Goal: Task Accomplishment & Management: Manage account settings

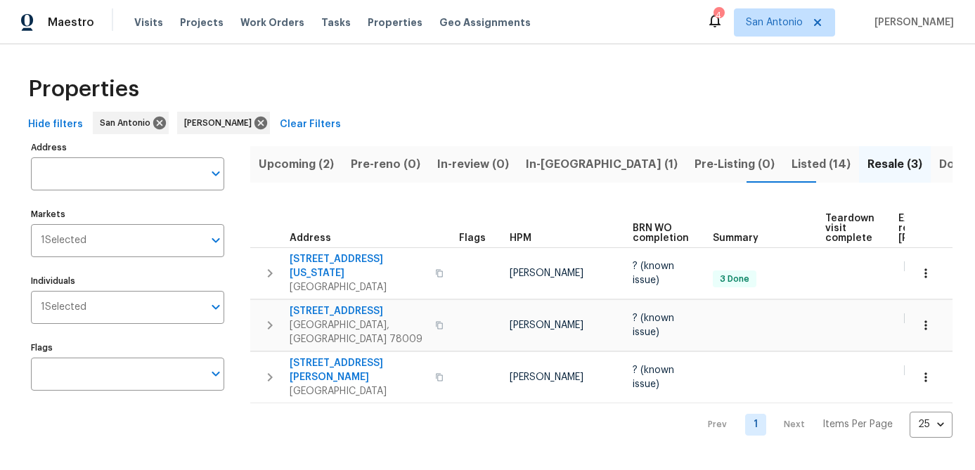
scroll to position [0, 122]
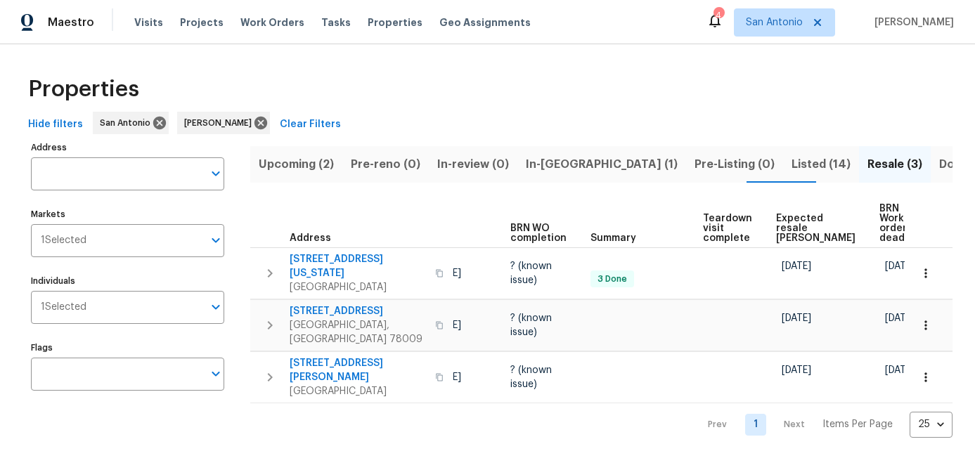
click at [939, 162] on span "Done (272)" at bounding box center [970, 165] width 62 height 20
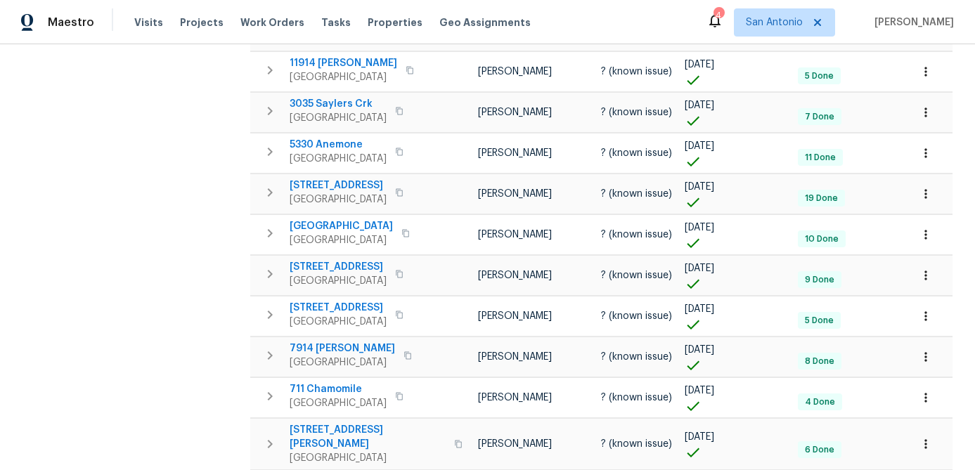
scroll to position [844, 0]
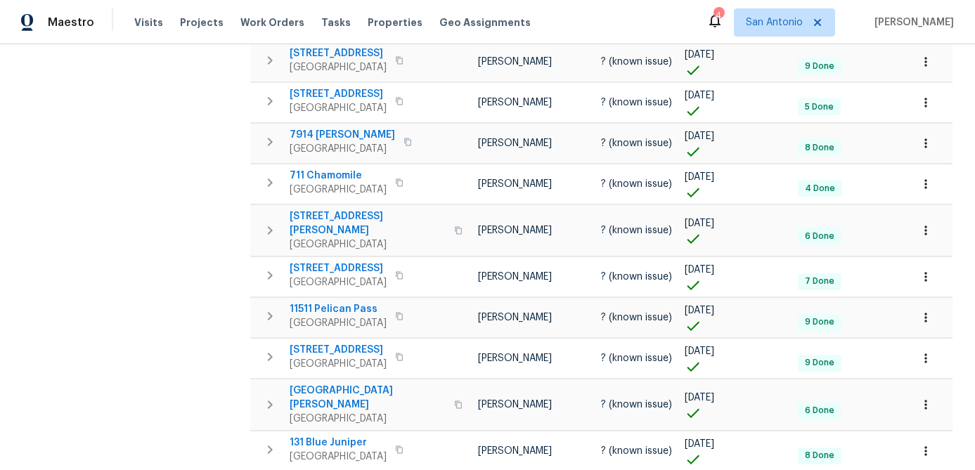
click at [942, 430] on body "Maestro Visits Projects Work Orders Tasks Properties Geo Assignments 4 San Anto…" at bounding box center [487, 235] width 975 height 470
click at [931, 430] on li "100" at bounding box center [930, 432] width 65 height 42
type input "100"
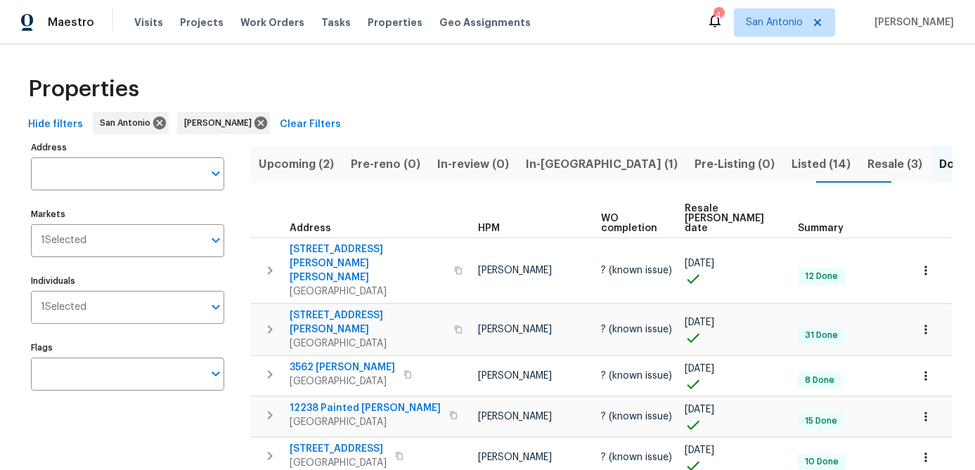
click at [711, 215] on span "Resale COE date" at bounding box center [729, 219] width 89 height 30
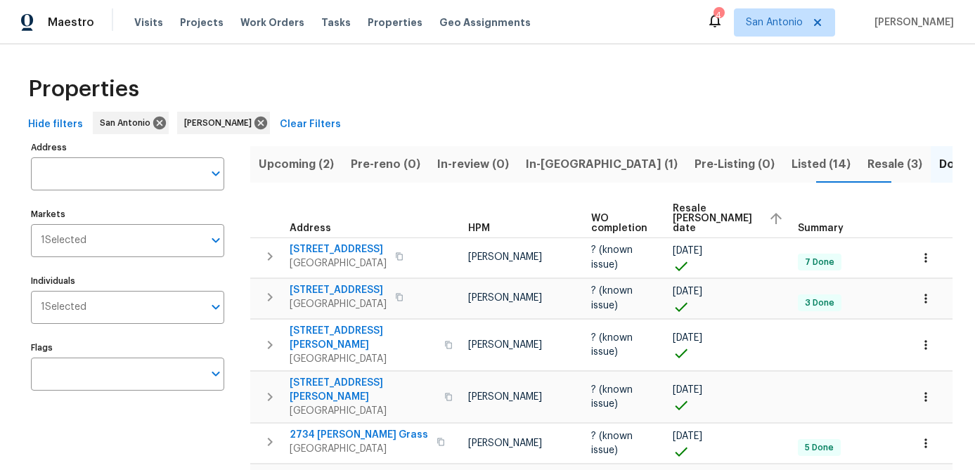
click at [697, 216] on span "Resale COE date" at bounding box center [715, 219] width 84 height 30
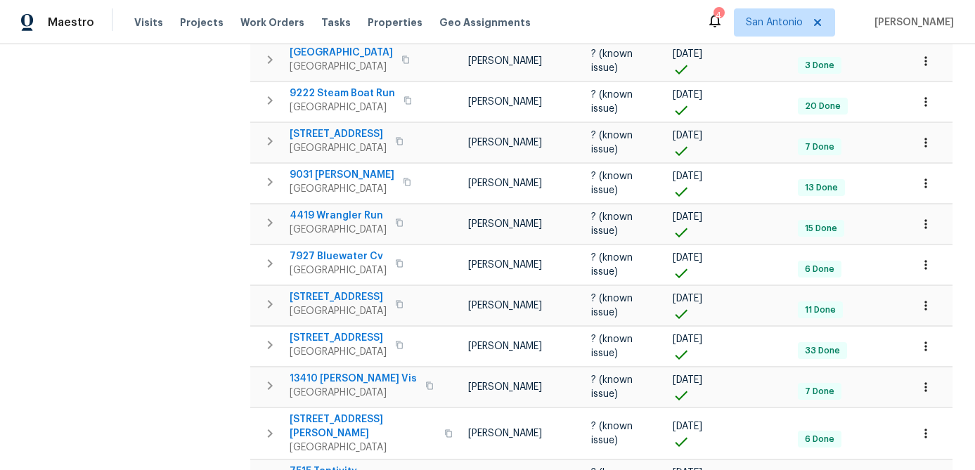
scroll to position [351, 0]
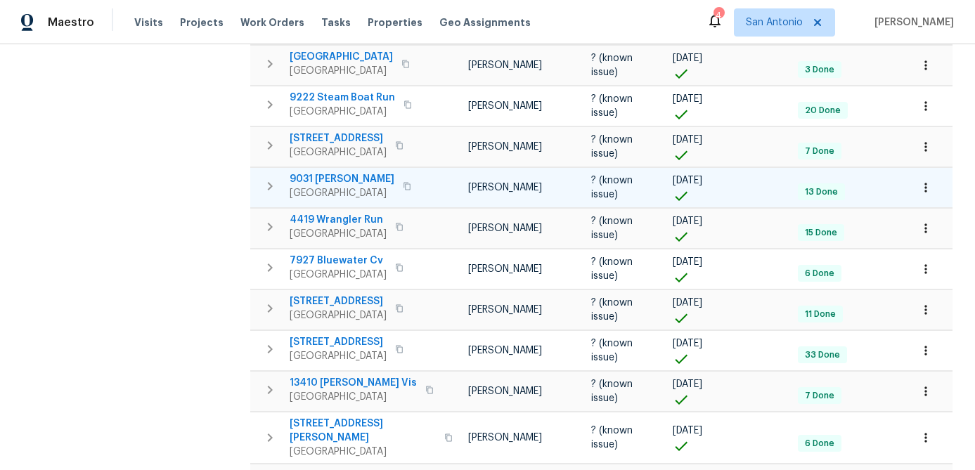
click at [329, 172] on span "9031 Indigo Lk" at bounding box center [342, 179] width 105 height 14
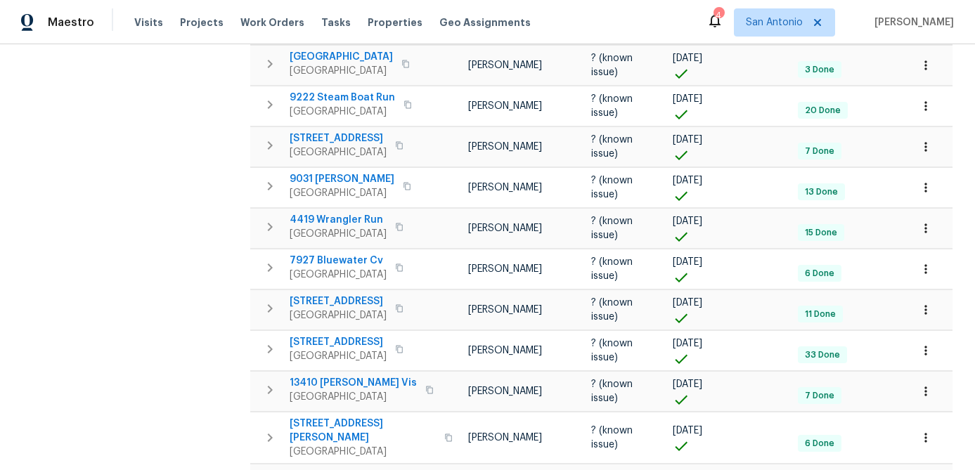
scroll to position [0, 0]
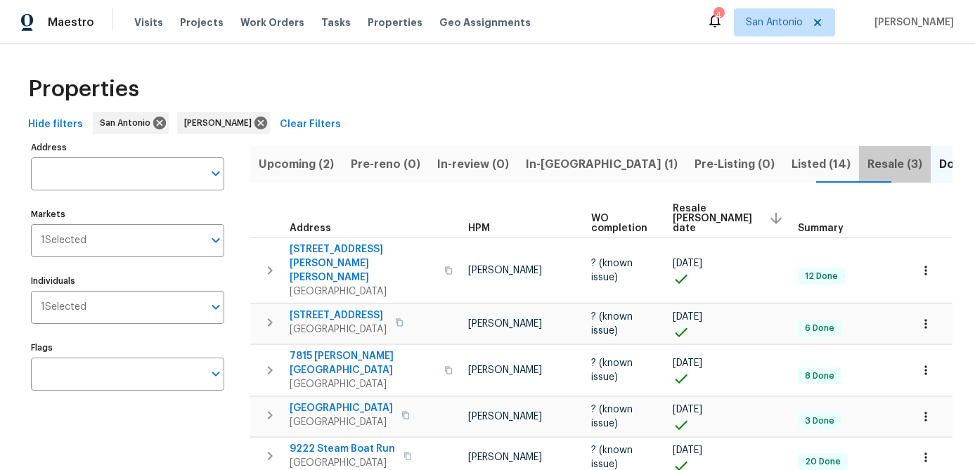
click at [867, 160] on span "Resale (3)" at bounding box center [894, 165] width 55 height 20
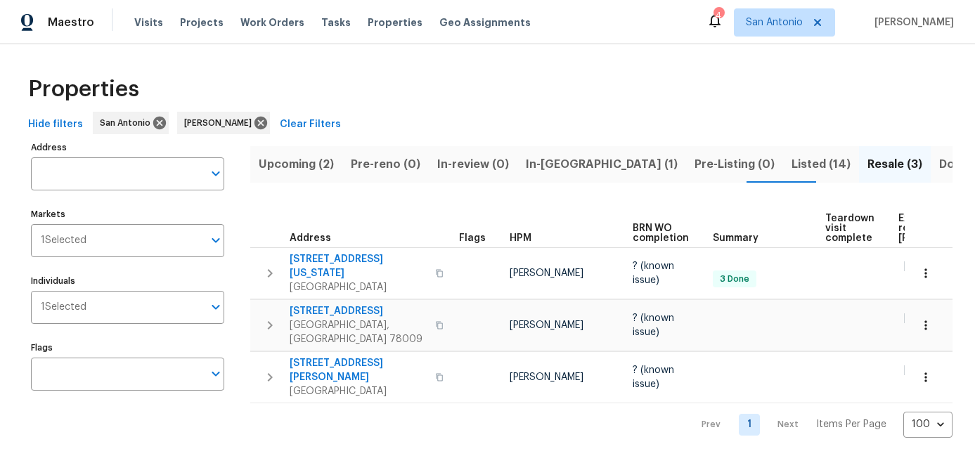
click at [792, 165] on span "Listed (14)" at bounding box center [821, 165] width 59 height 20
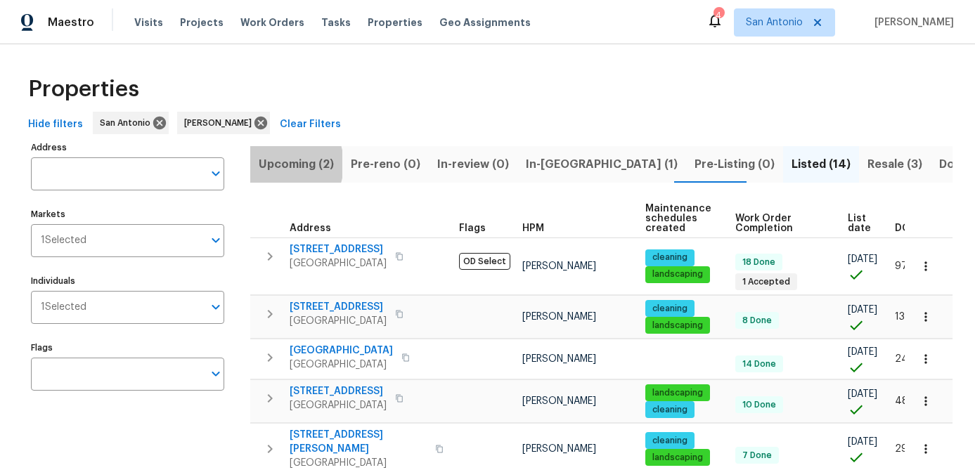
click at [280, 164] on span "Upcoming (2)" at bounding box center [296, 165] width 75 height 20
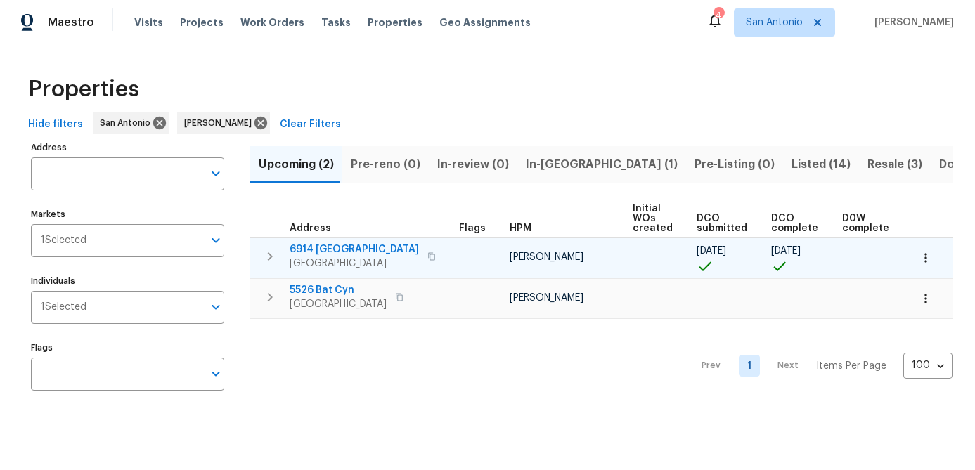
click at [931, 253] on icon "button" at bounding box center [926, 258] width 14 height 14
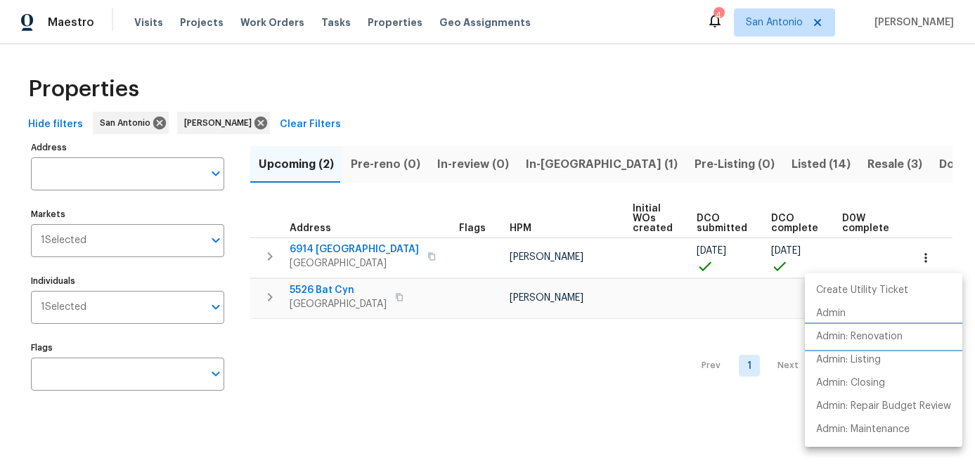
click at [878, 340] on p "Admin: Renovation" at bounding box center [859, 337] width 86 height 15
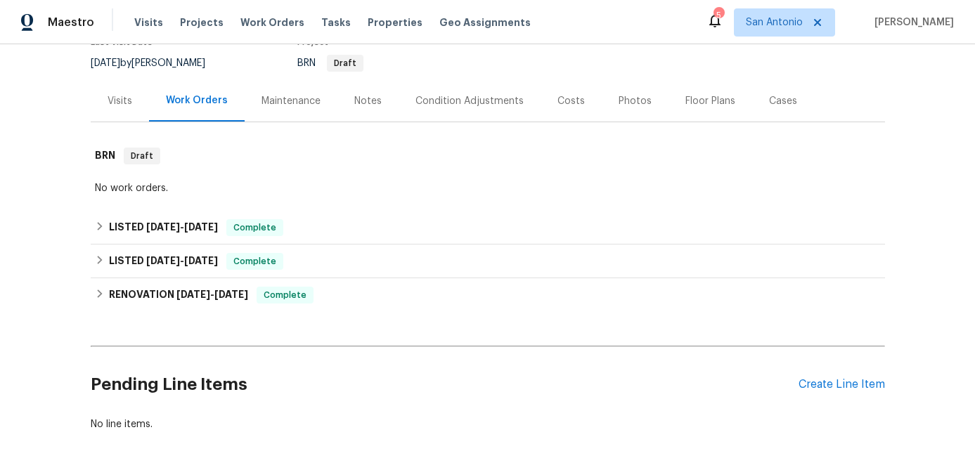
scroll to position [190, 0]
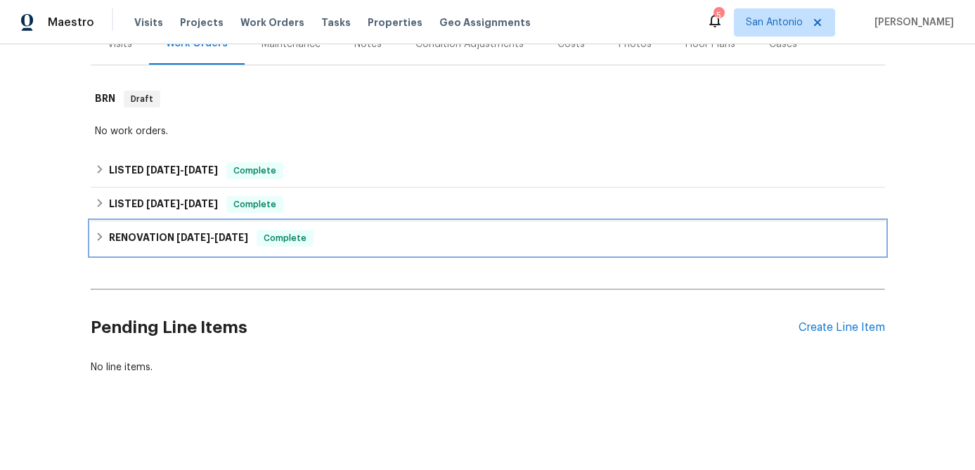
click at [283, 246] on div "Complete" at bounding box center [285, 238] width 57 height 17
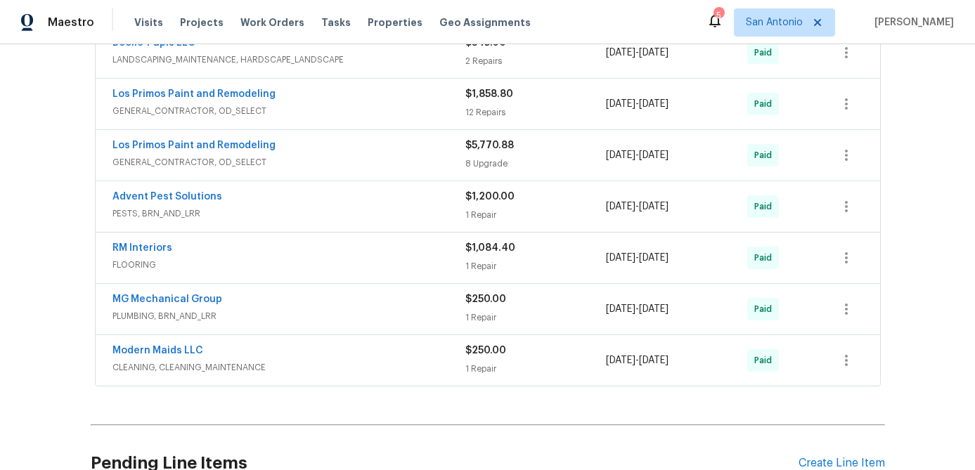
scroll to position [600, 0]
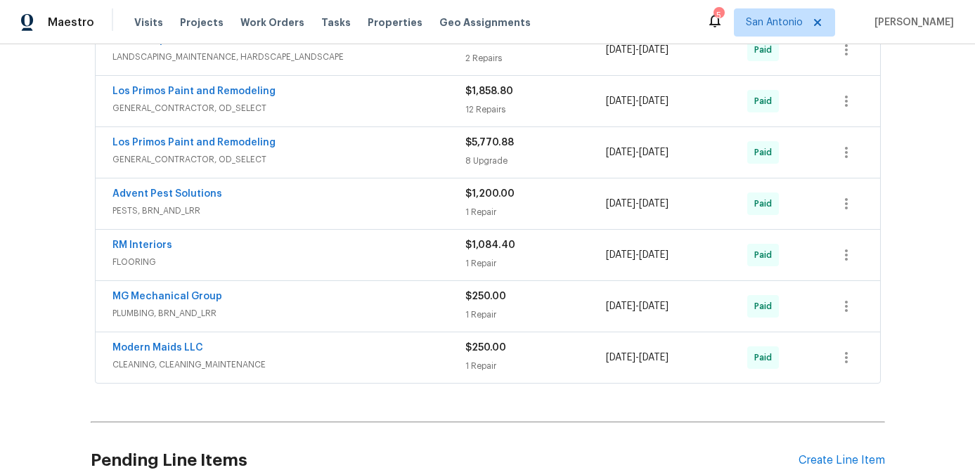
click at [325, 308] on span "PLUMBING, BRN_AND_LRR" at bounding box center [288, 314] width 353 height 14
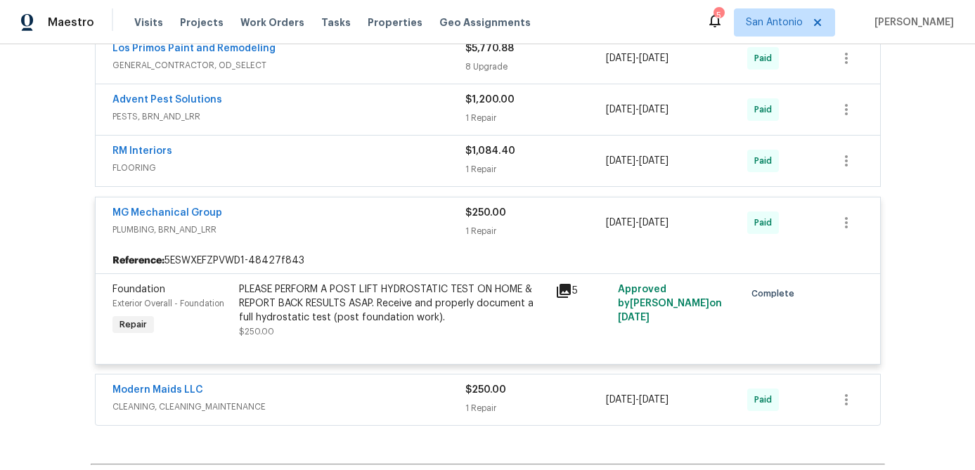
scroll to position [696, 0]
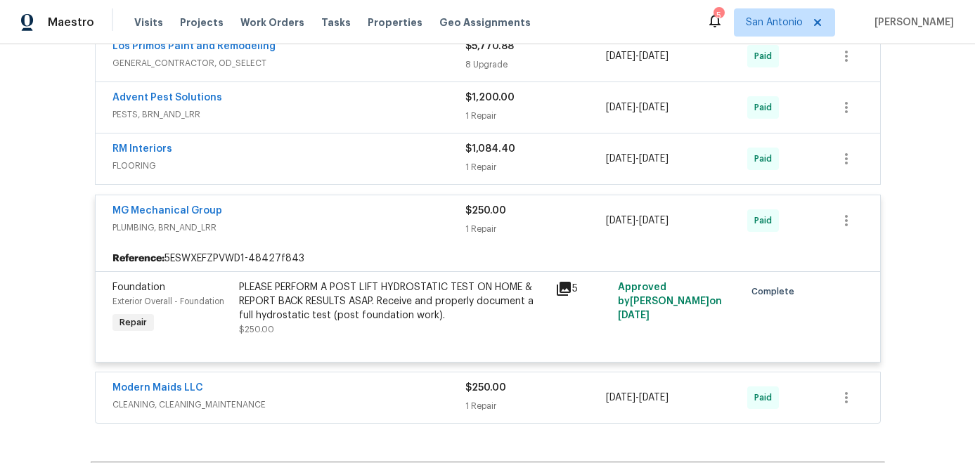
click at [332, 215] on div "MG Mechanical Group" at bounding box center [288, 212] width 353 height 17
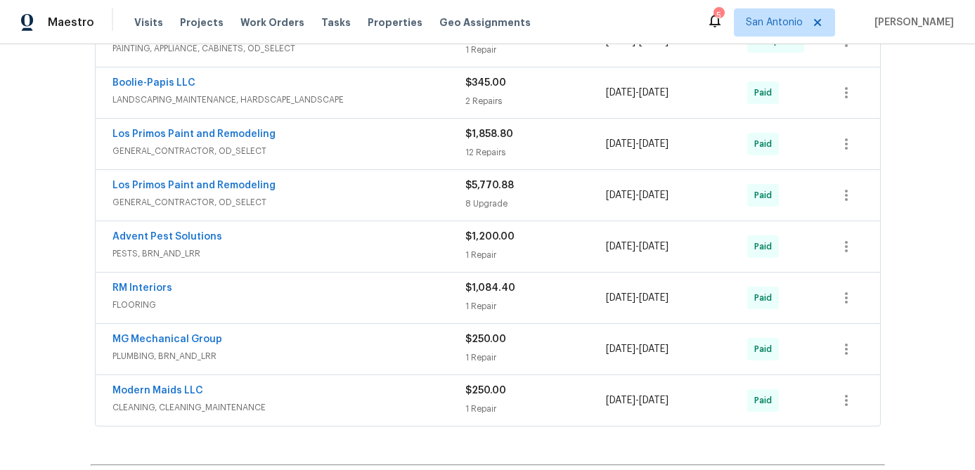
scroll to position [546, 0]
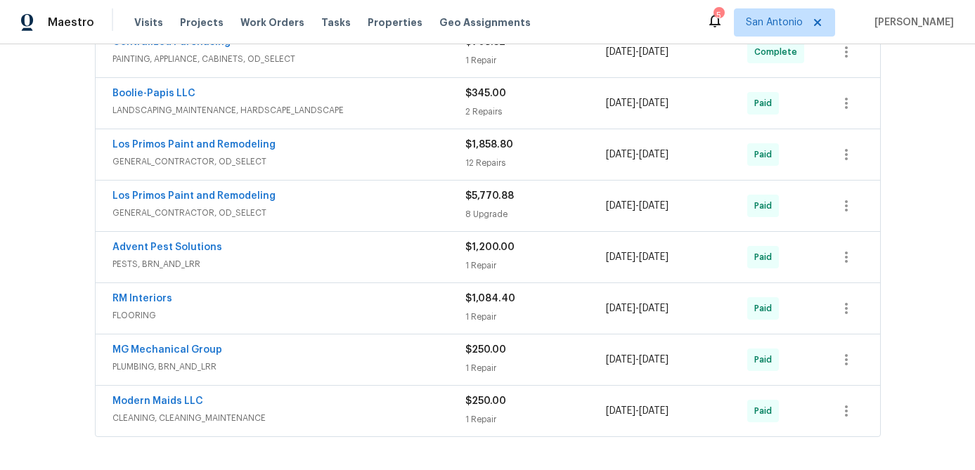
click at [340, 205] on div "Los Primos Paint and Remodeling" at bounding box center [288, 197] width 353 height 17
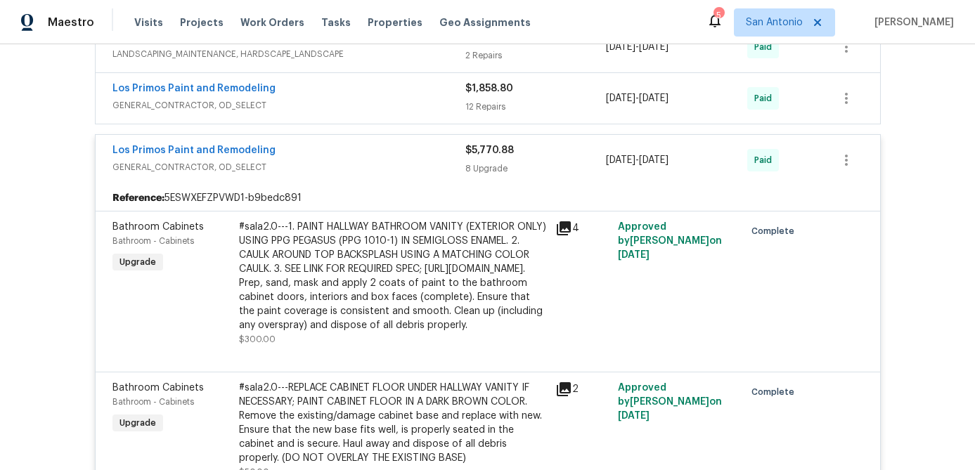
scroll to position [550, 0]
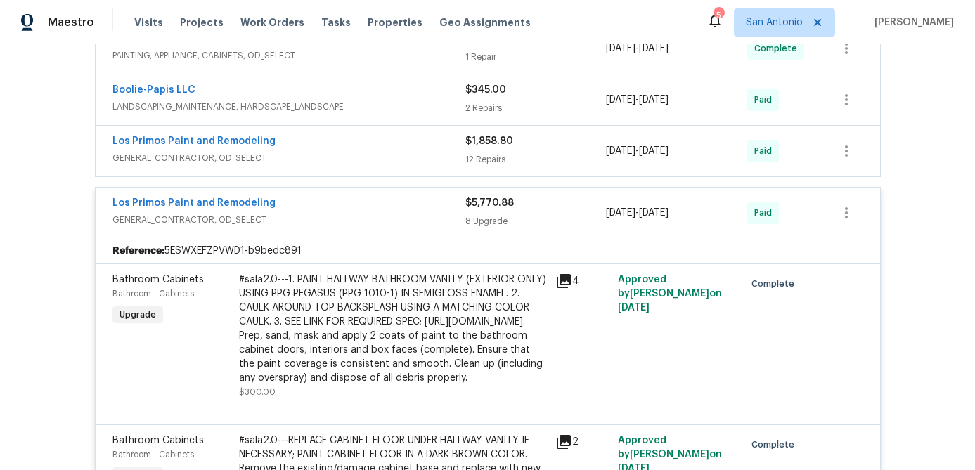
click at [337, 217] on span "GENERAL_CONTRACTOR, OD_SELECT" at bounding box center [288, 220] width 353 height 14
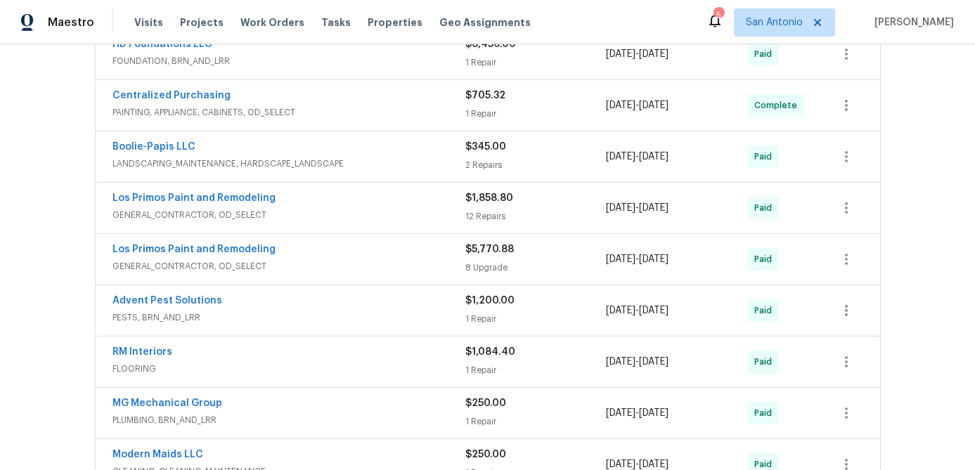
scroll to position [484, 0]
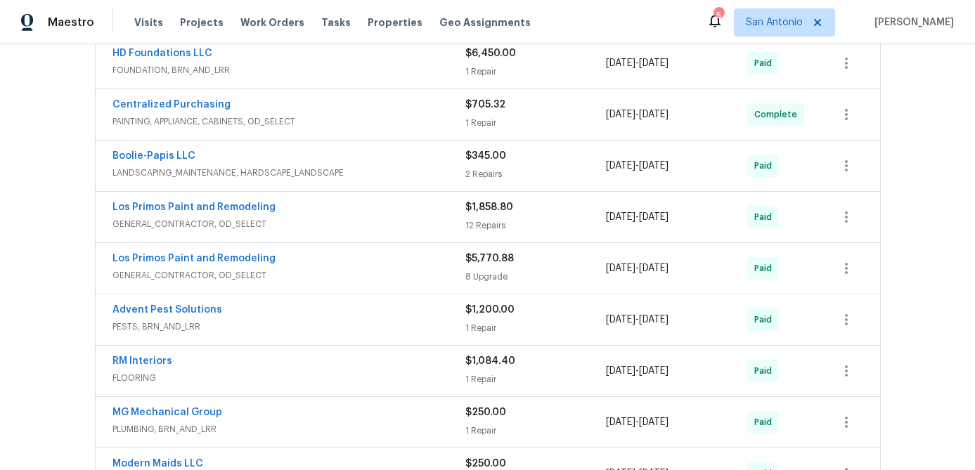
click at [337, 223] on span "GENERAL_CONTRACTOR, OD_SELECT" at bounding box center [288, 224] width 353 height 14
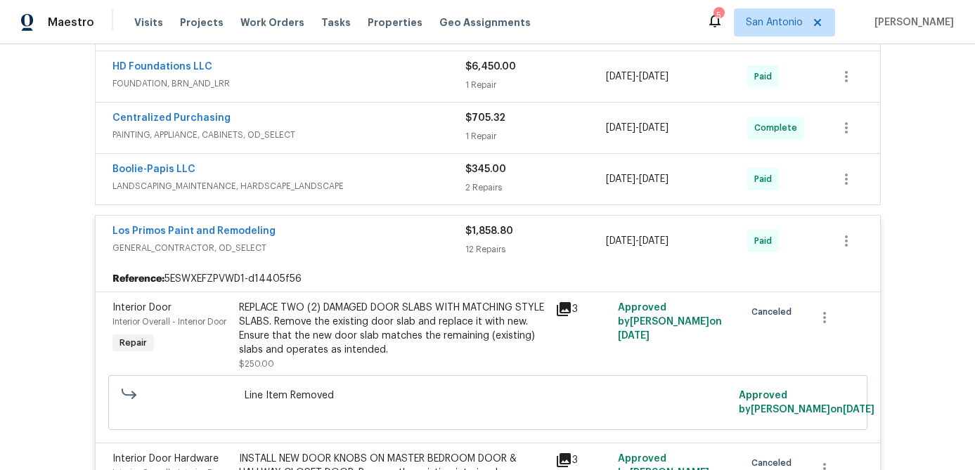
scroll to position [470, 0]
click at [338, 238] on div "Los Primos Paint and Remodeling" at bounding box center [288, 233] width 353 height 17
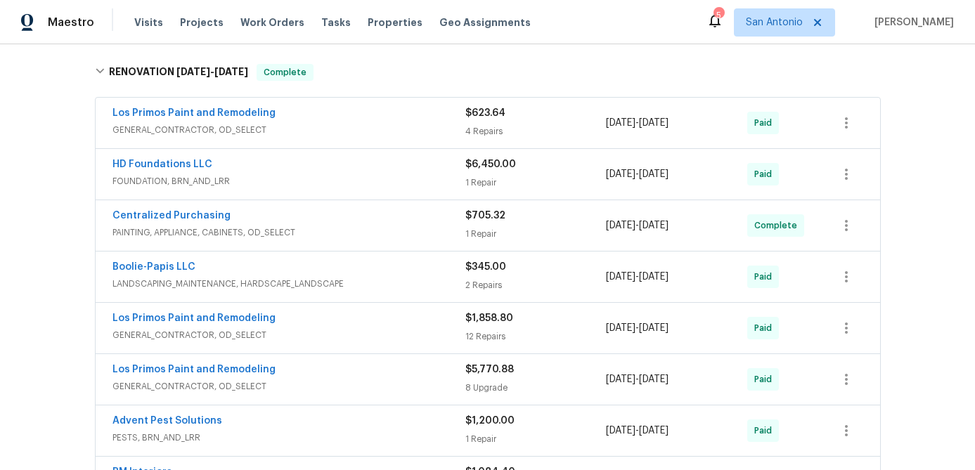
scroll to position [363, 0]
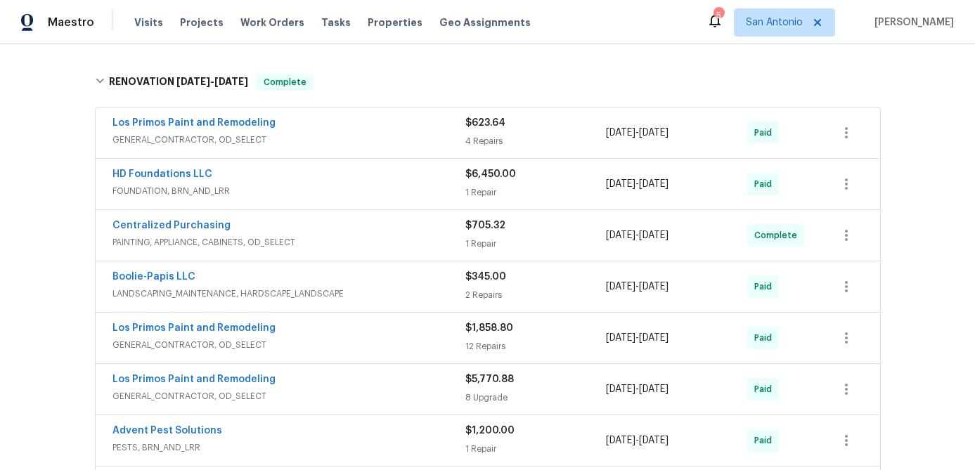
click at [369, 136] on span "GENERAL_CONTRACTOR, OD_SELECT" at bounding box center [288, 140] width 353 height 14
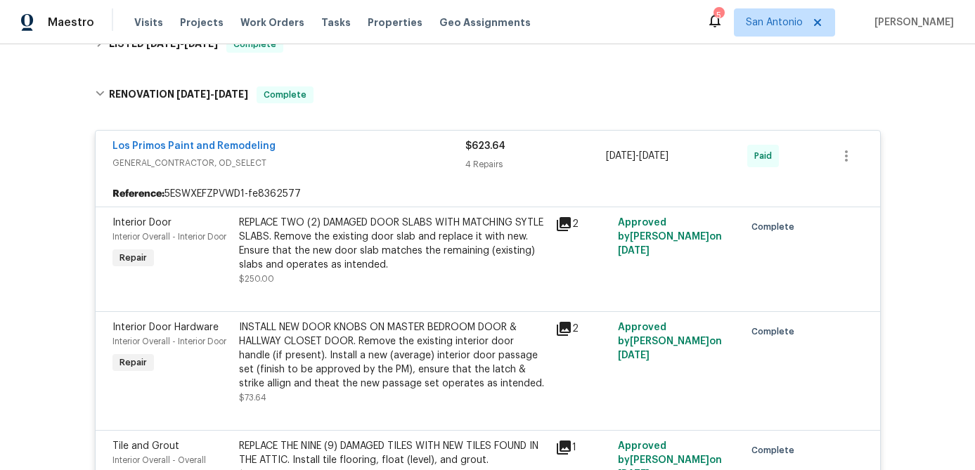
scroll to position [344, 0]
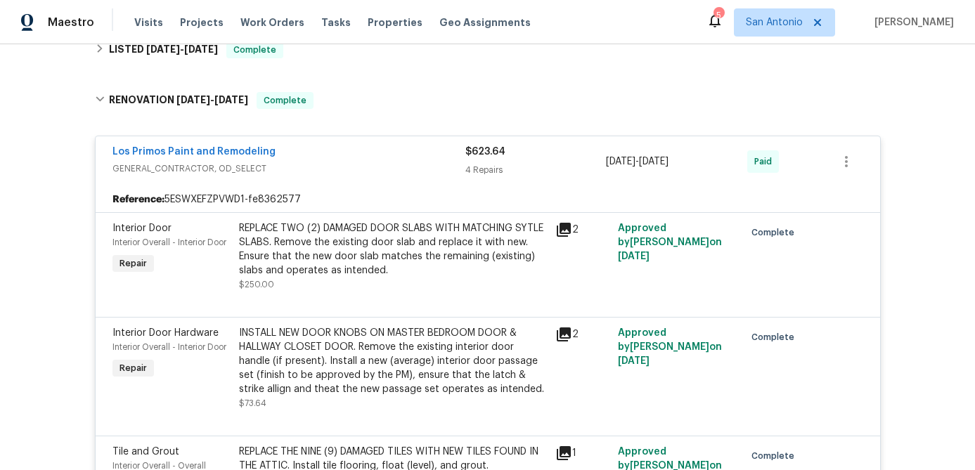
click at [397, 159] on div "Los Primos Paint and Remodeling" at bounding box center [288, 153] width 353 height 17
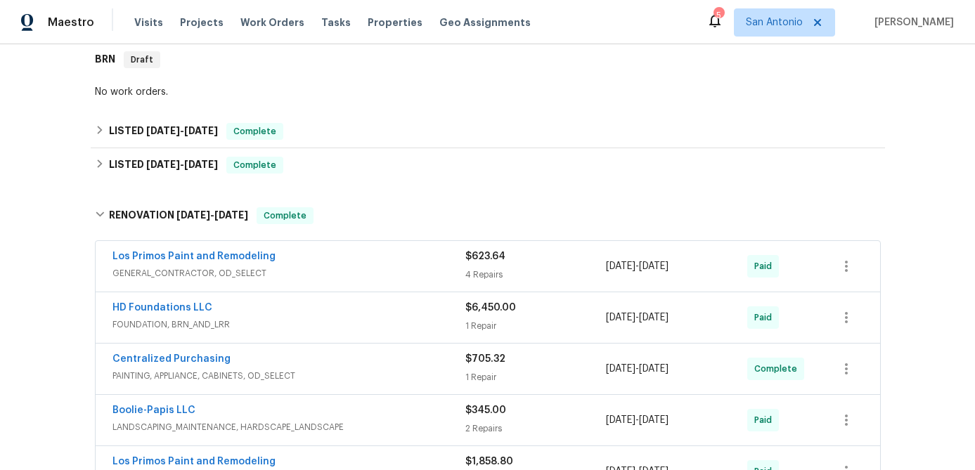
scroll to position [227, 0]
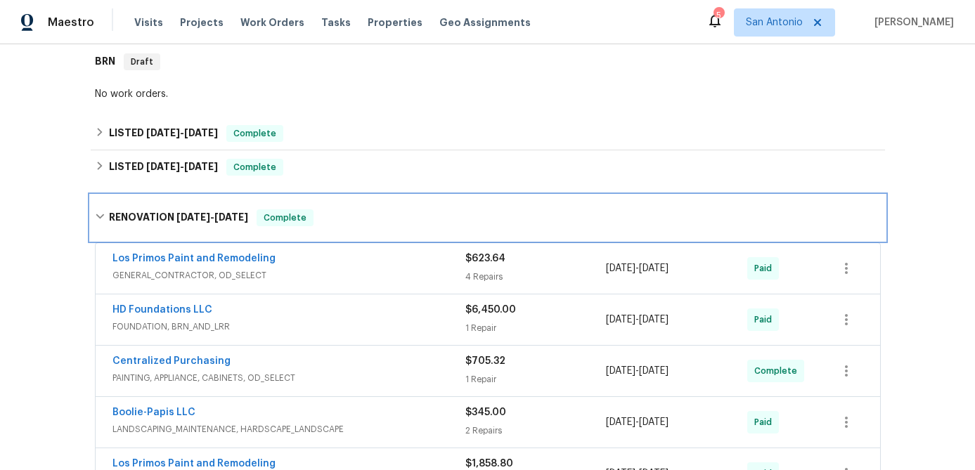
click at [311, 218] on span "Complete" at bounding box center [285, 218] width 54 height 14
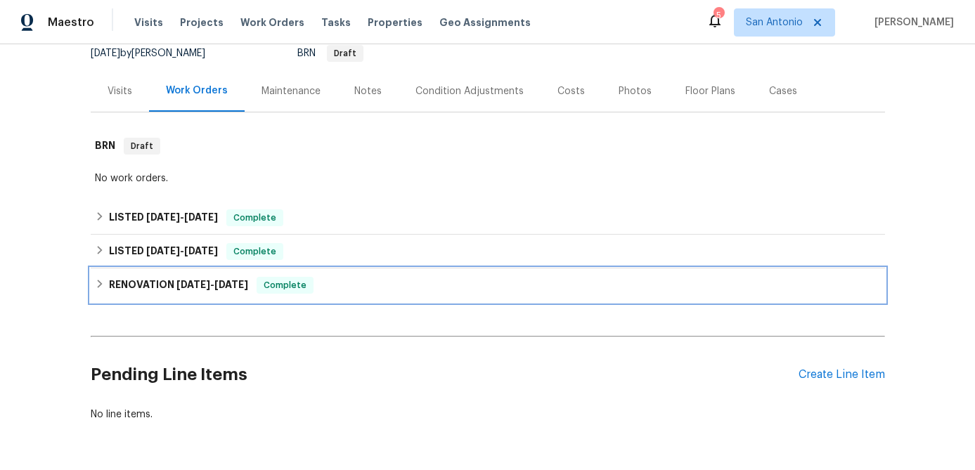
scroll to position [137, 0]
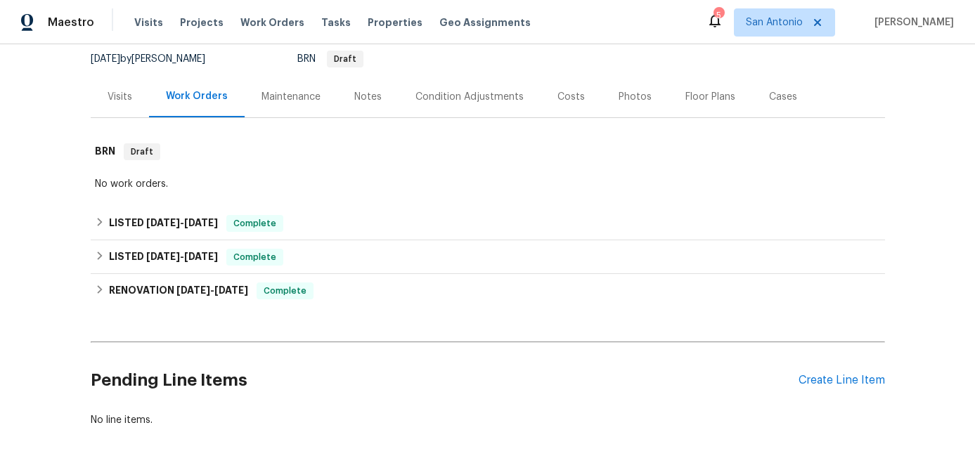
click at [361, 94] on div "Notes" at bounding box center [367, 97] width 27 height 14
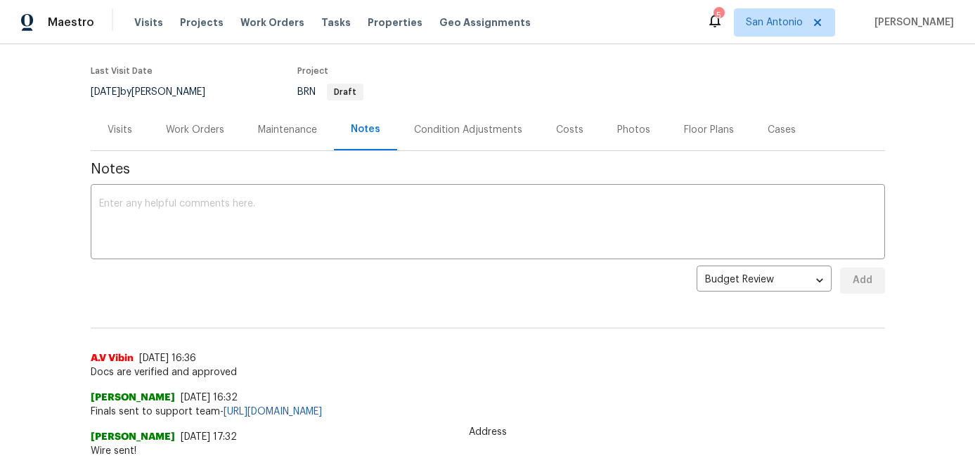
scroll to position [96, 0]
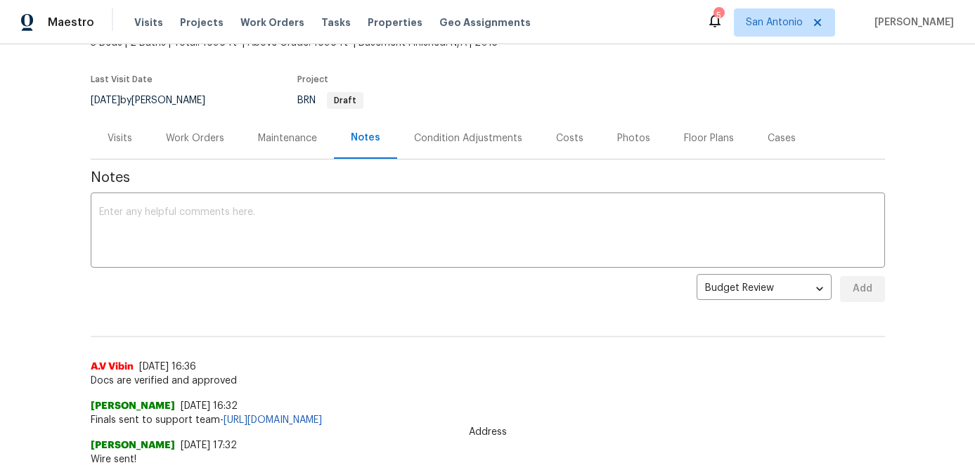
click at [202, 137] on div "Work Orders" at bounding box center [195, 138] width 58 height 14
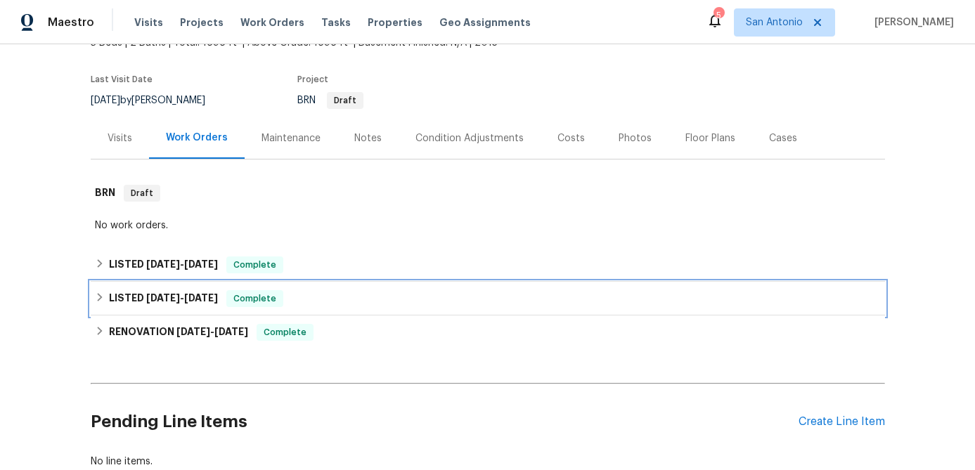
click at [282, 292] on span "Complete" at bounding box center [255, 299] width 54 height 14
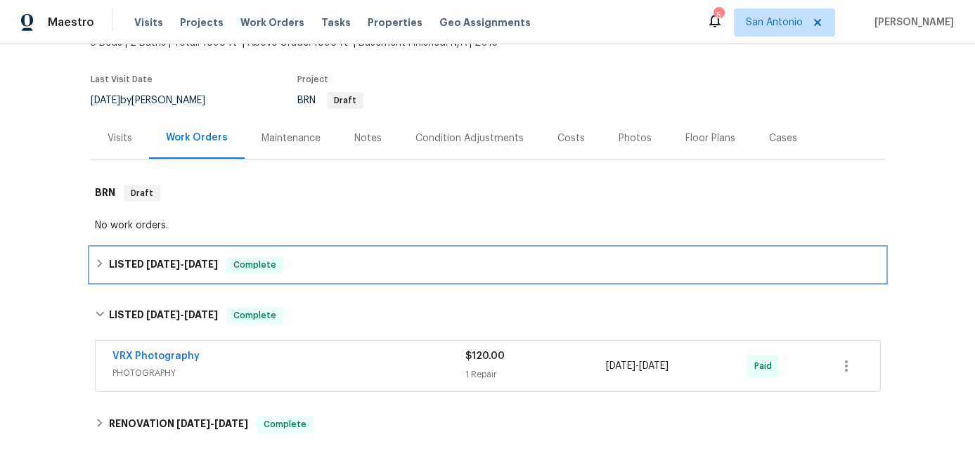
click at [258, 271] on div "Complete" at bounding box center [254, 265] width 57 height 17
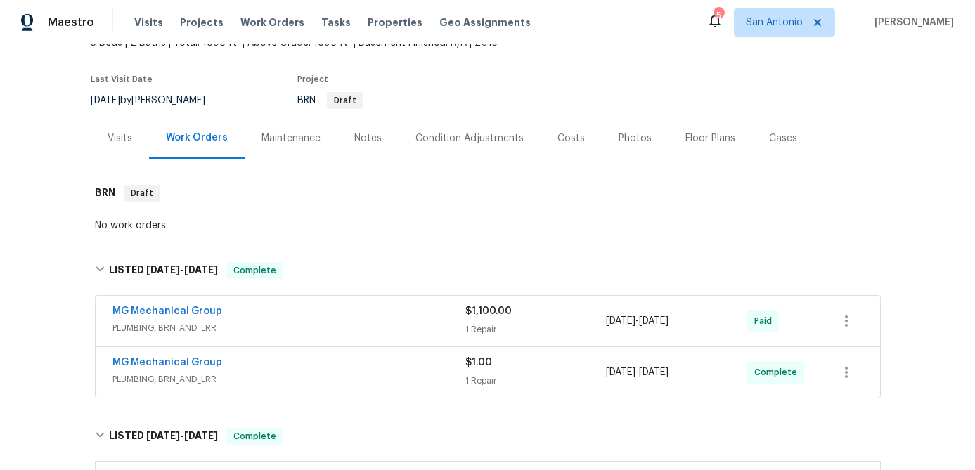
click at [270, 323] on span "PLUMBING, BRN_AND_LRR" at bounding box center [288, 328] width 353 height 14
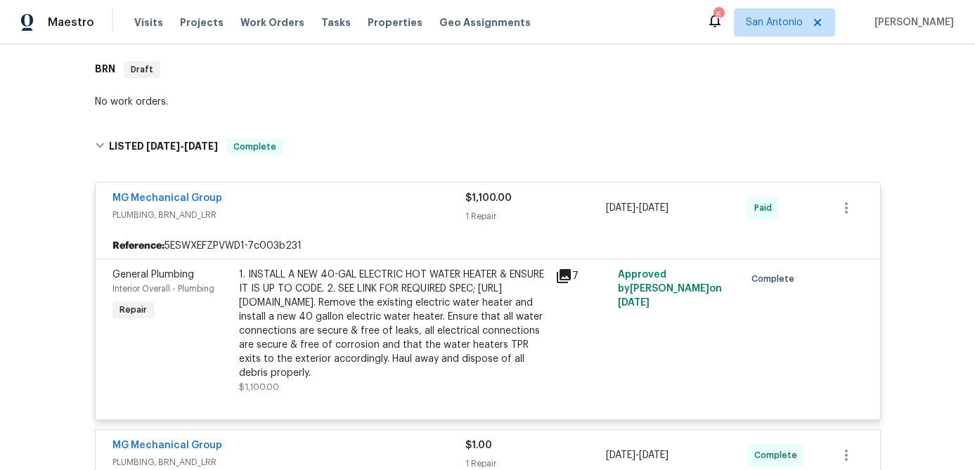
scroll to position [218, 0]
click at [337, 206] on div "MG Mechanical Group" at bounding box center [288, 201] width 353 height 17
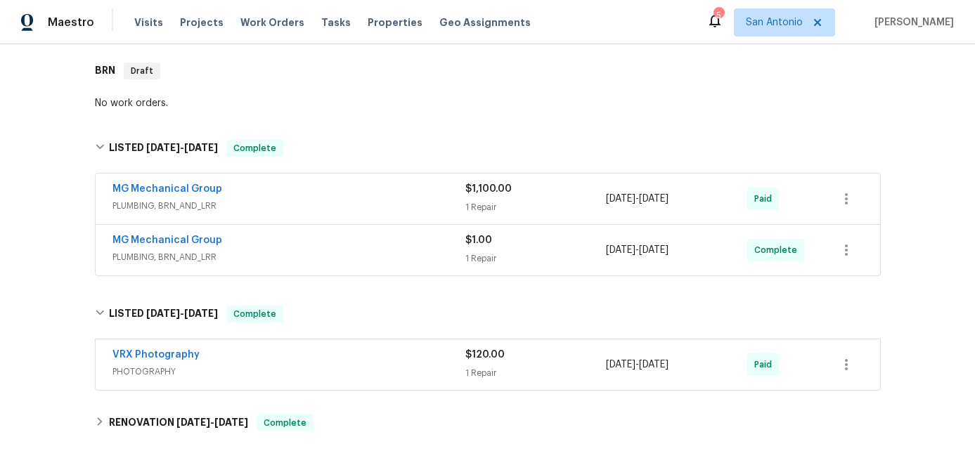
click at [335, 241] on div "MG Mechanical Group" at bounding box center [288, 241] width 353 height 17
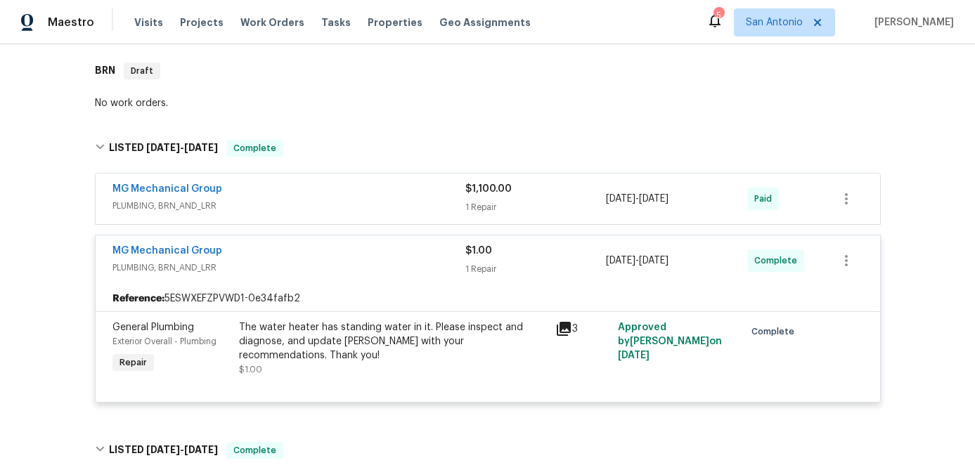
click at [345, 262] on span "PLUMBING, BRN_AND_LRR" at bounding box center [288, 268] width 353 height 14
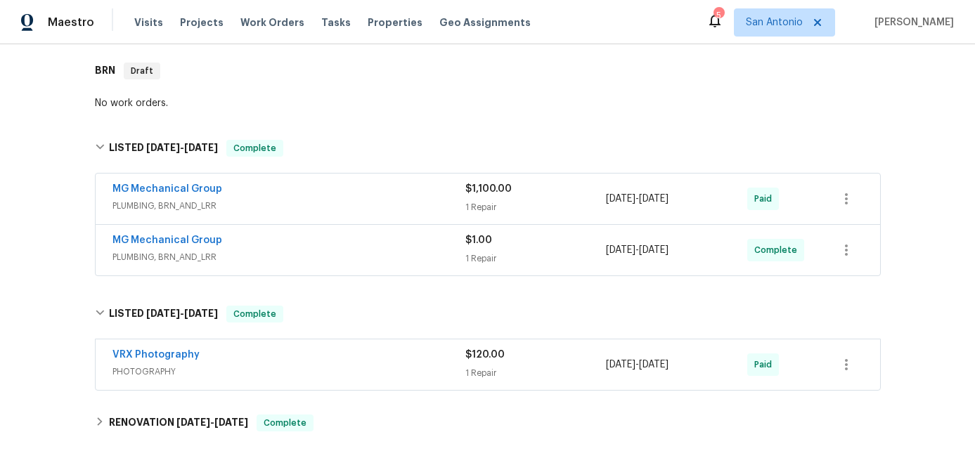
click at [392, 252] on span "PLUMBING, BRN_AND_LRR" at bounding box center [288, 257] width 353 height 14
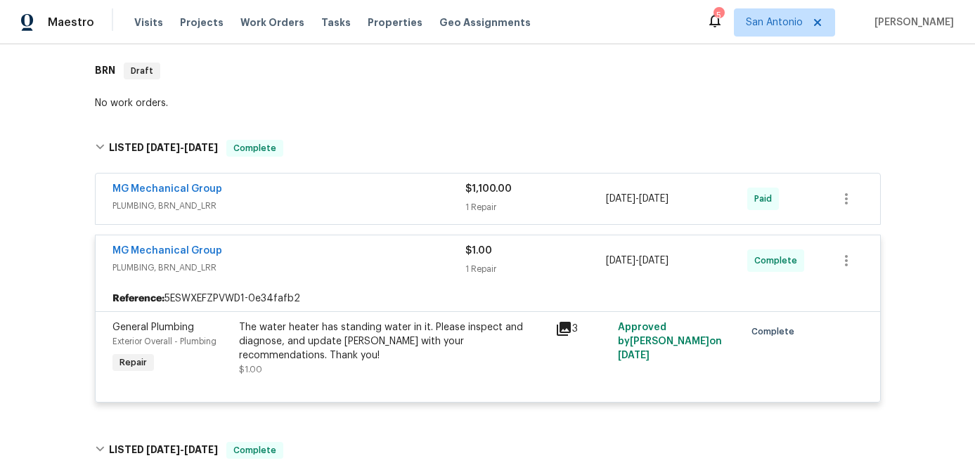
click at [392, 252] on div "MG Mechanical Group" at bounding box center [288, 252] width 353 height 17
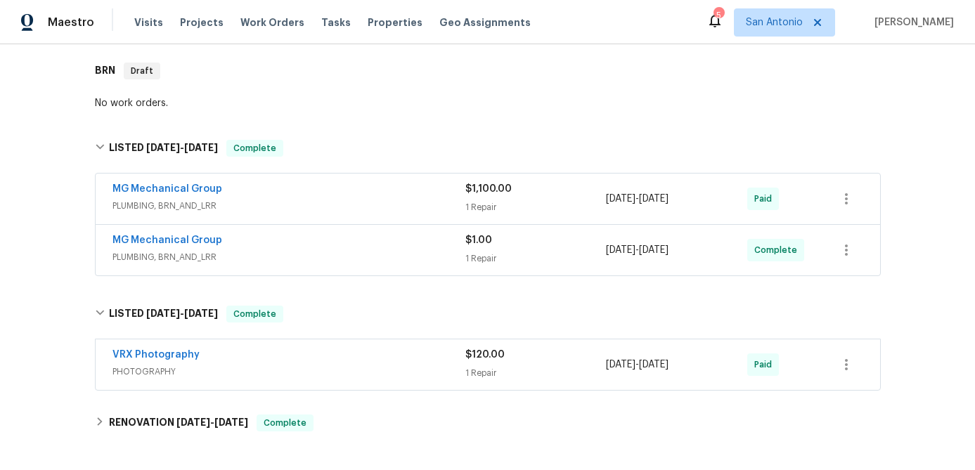
click at [409, 201] on span "PLUMBING, BRN_AND_LRR" at bounding box center [288, 206] width 353 height 14
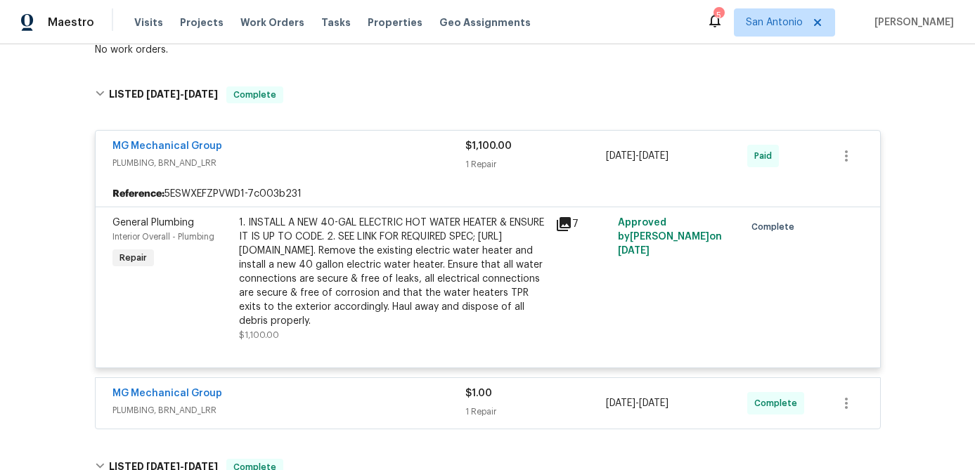
scroll to position [273, 0]
click at [560, 220] on icon at bounding box center [564, 223] width 14 height 14
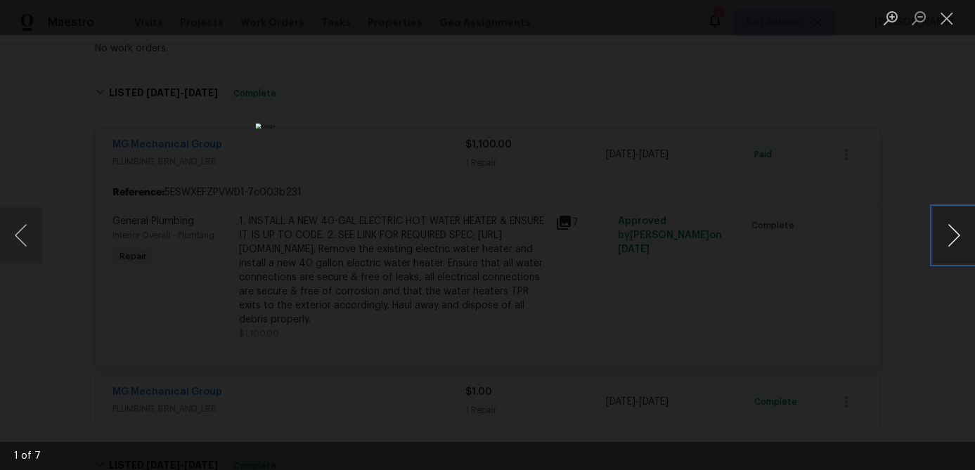
click at [955, 243] on button "Next image" at bounding box center [954, 235] width 42 height 56
click at [955, 242] on button "Next image" at bounding box center [954, 235] width 42 height 56
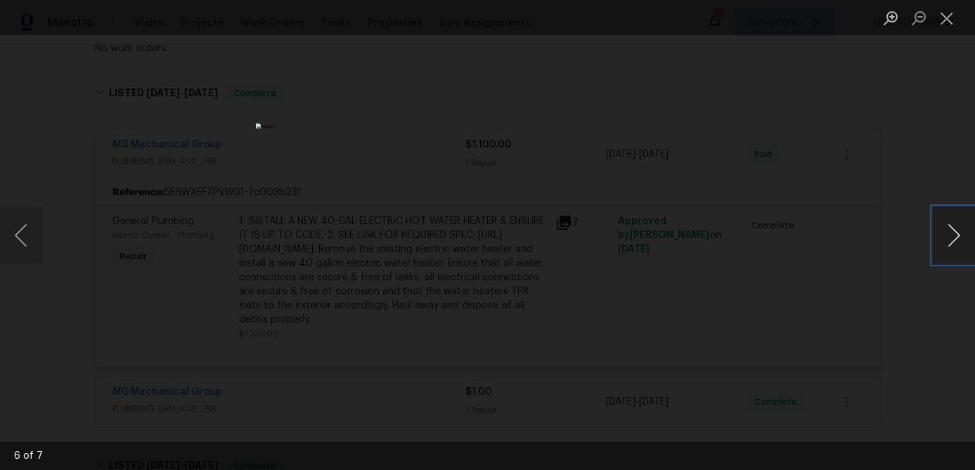
click at [955, 242] on button "Next image" at bounding box center [954, 235] width 42 height 56
click at [955, 241] on button "Next image" at bounding box center [954, 235] width 42 height 56
click at [955, 240] on button "Next image" at bounding box center [954, 235] width 42 height 56
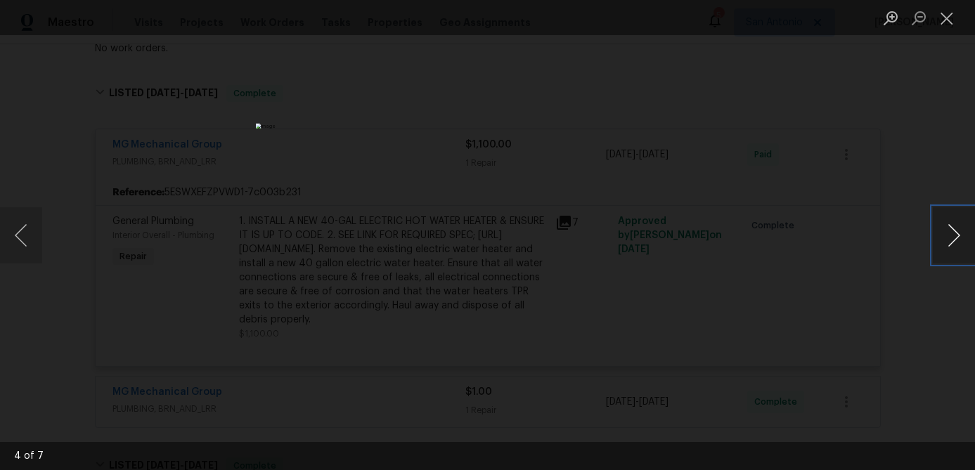
click at [955, 240] on button "Next image" at bounding box center [954, 235] width 42 height 56
click at [943, 11] on button "Close lightbox" at bounding box center [947, 18] width 28 height 25
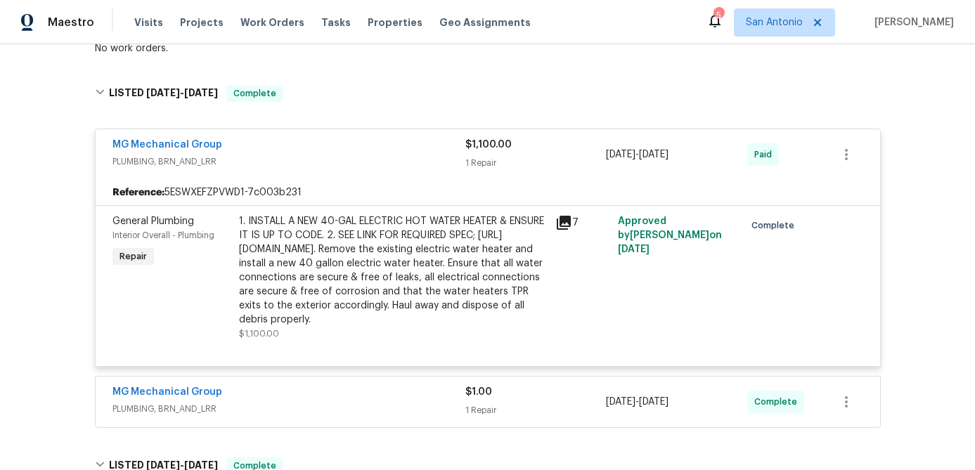
click at [400, 152] on div "MG Mechanical Group" at bounding box center [288, 146] width 353 height 17
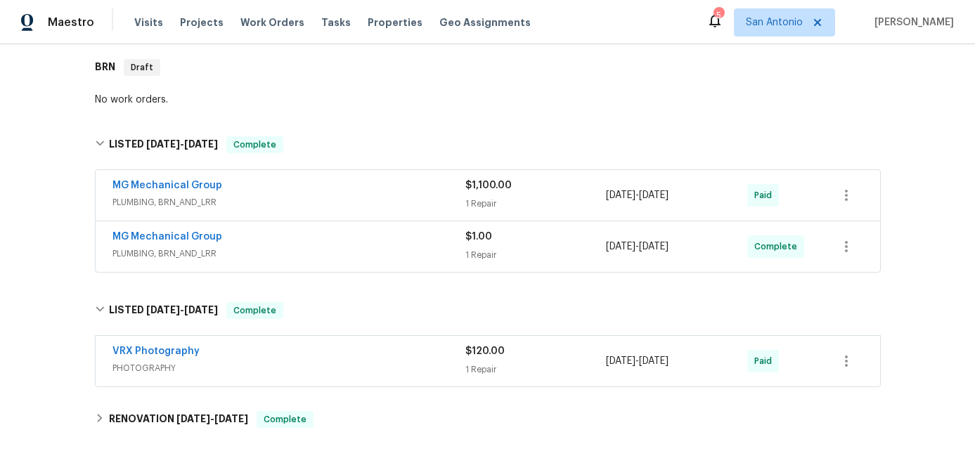
scroll to position [217, 0]
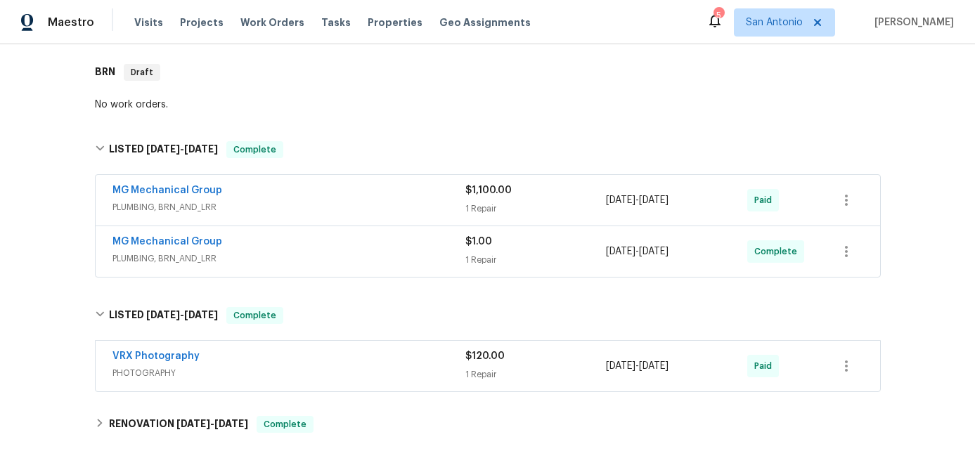
click at [288, 237] on div "MG Mechanical Group" at bounding box center [288, 243] width 353 height 17
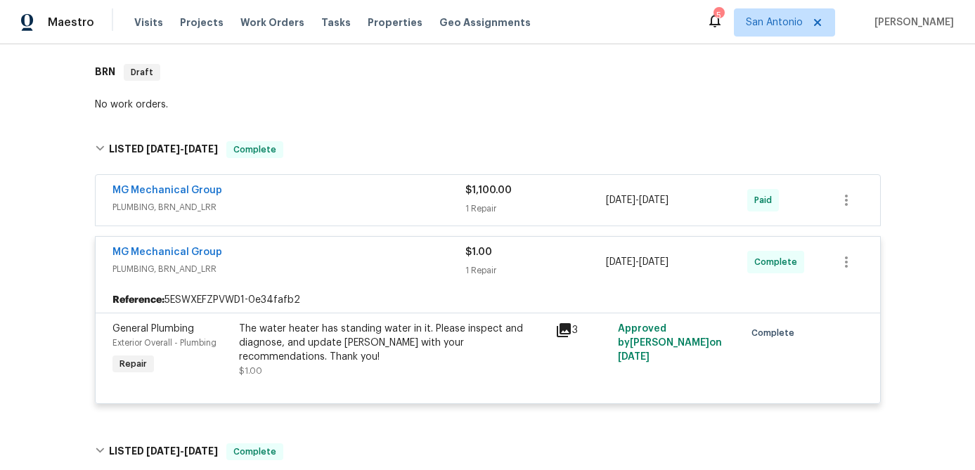
click at [283, 252] on div "MG Mechanical Group" at bounding box center [288, 253] width 353 height 17
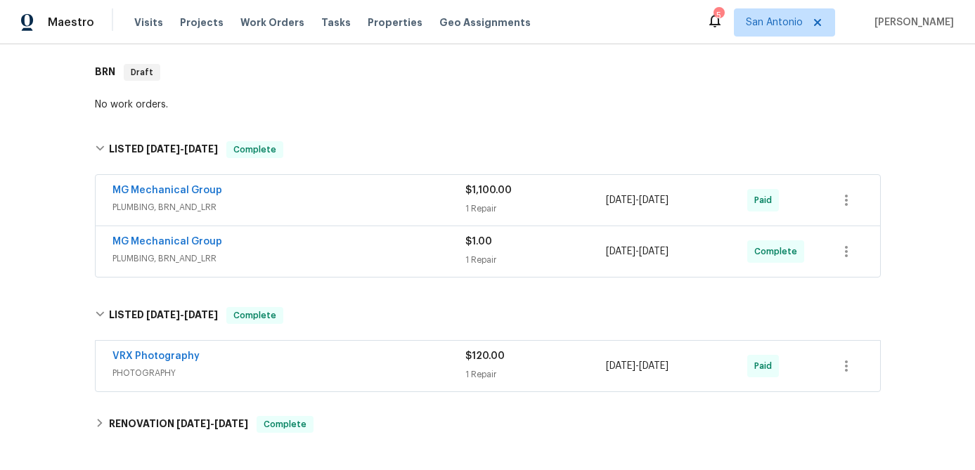
click at [292, 250] on div "MG Mechanical Group" at bounding box center [288, 243] width 353 height 17
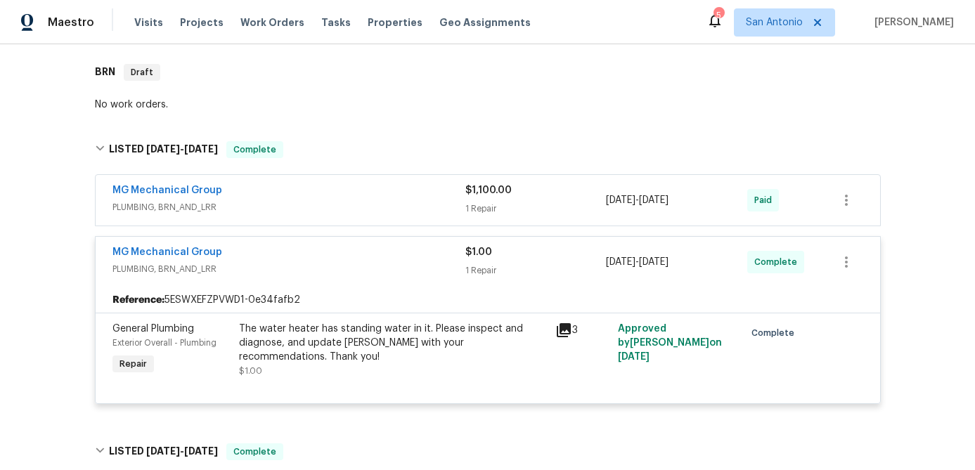
click at [292, 250] on div "MG Mechanical Group" at bounding box center [288, 253] width 353 height 17
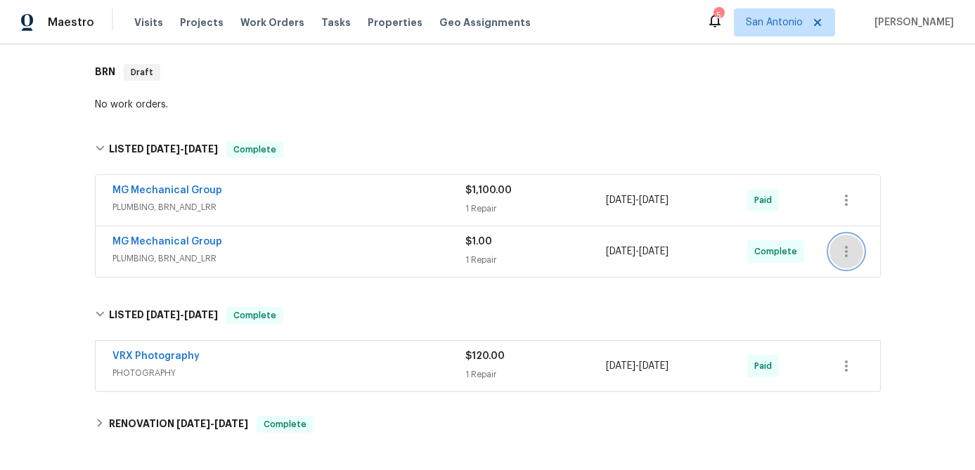
click at [850, 250] on icon "button" at bounding box center [846, 251] width 17 height 17
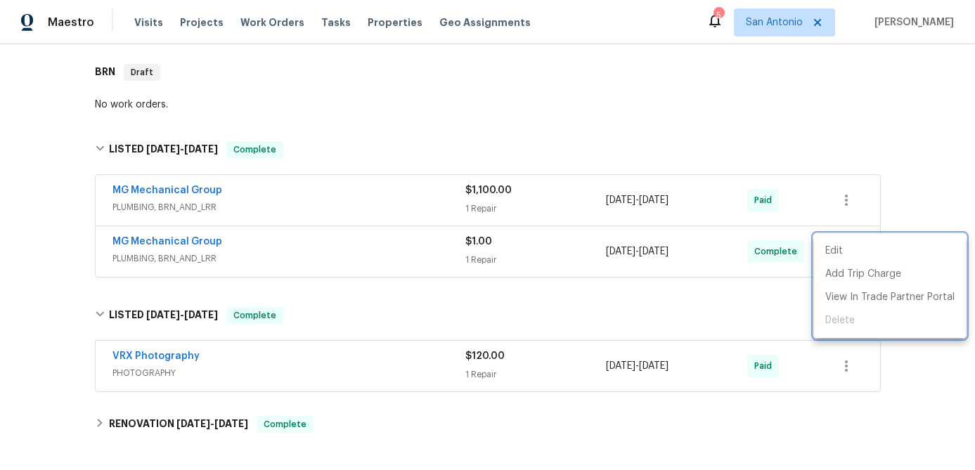
click at [285, 247] on div at bounding box center [487, 235] width 975 height 470
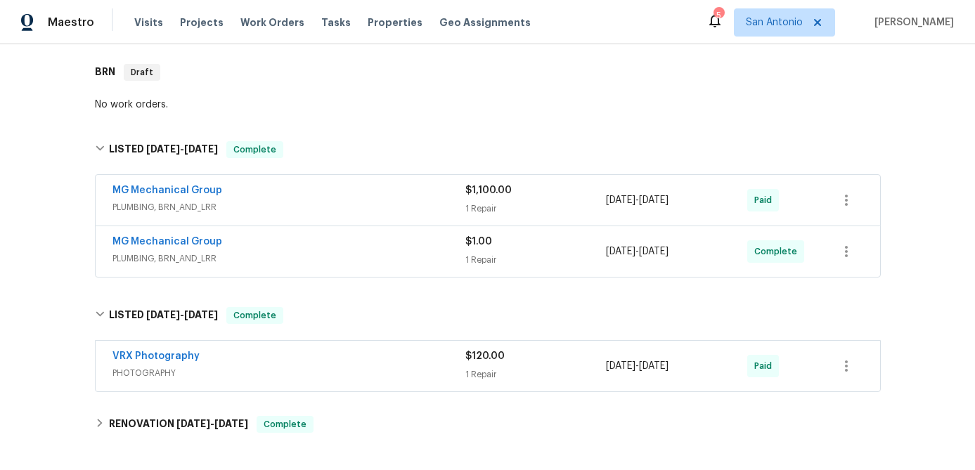
click at [299, 207] on span "PLUMBING, BRN_AND_LRR" at bounding box center [288, 207] width 353 height 14
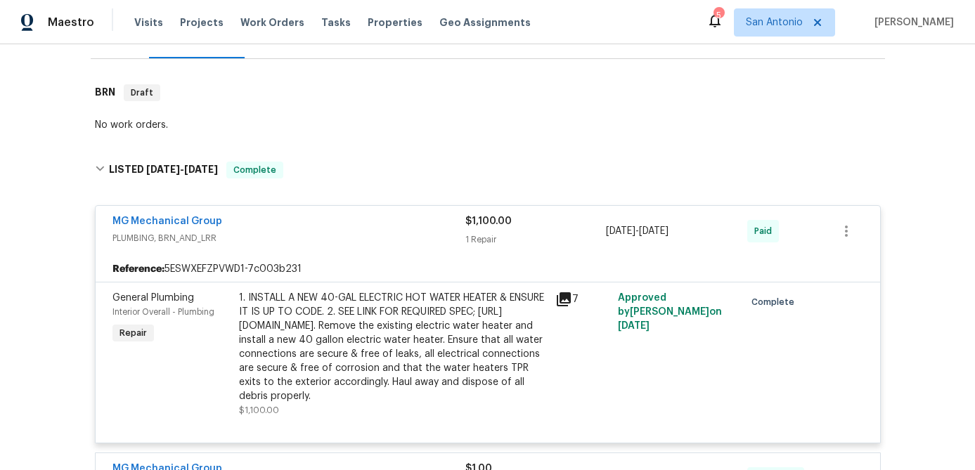
scroll to position [167, 0]
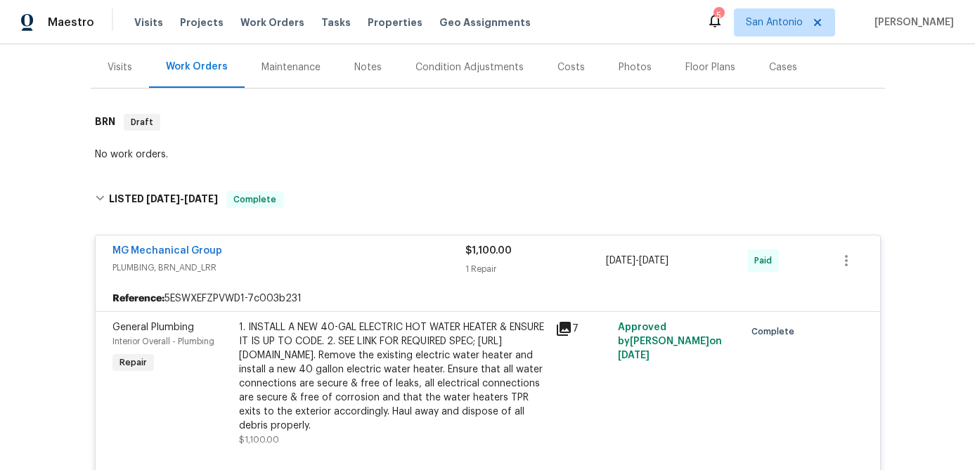
click at [328, 256] on div "MG Mechanical Group" at bounding box center [288, 252] width 353 height 17
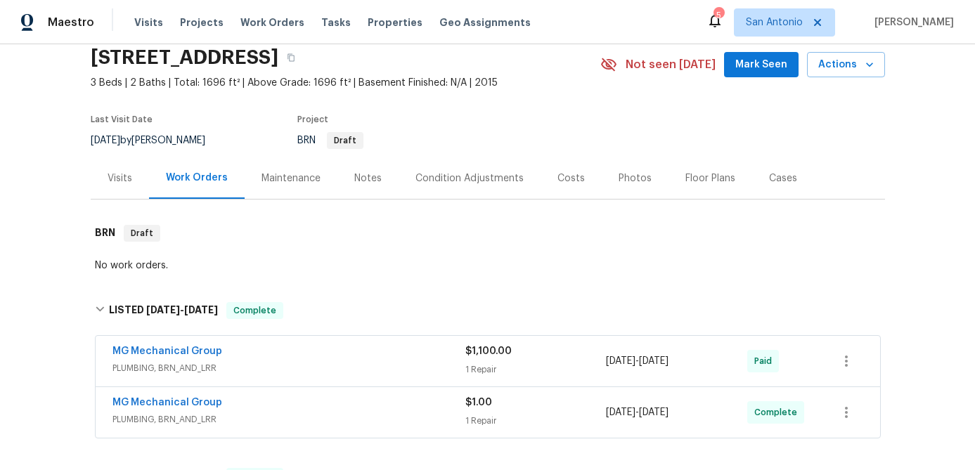
scroll to position [0, 0]
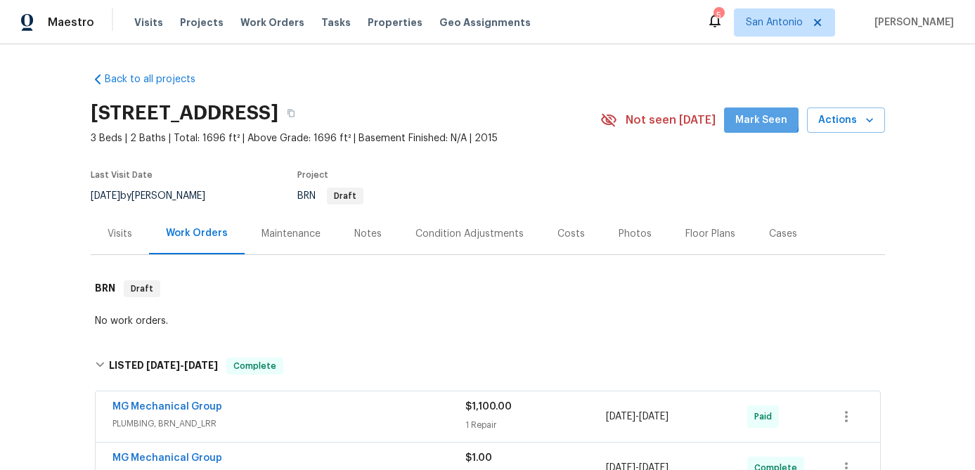
click at [755, 117] on span "Mark Seen" at bounding box center [761, 121] width 52 height 18
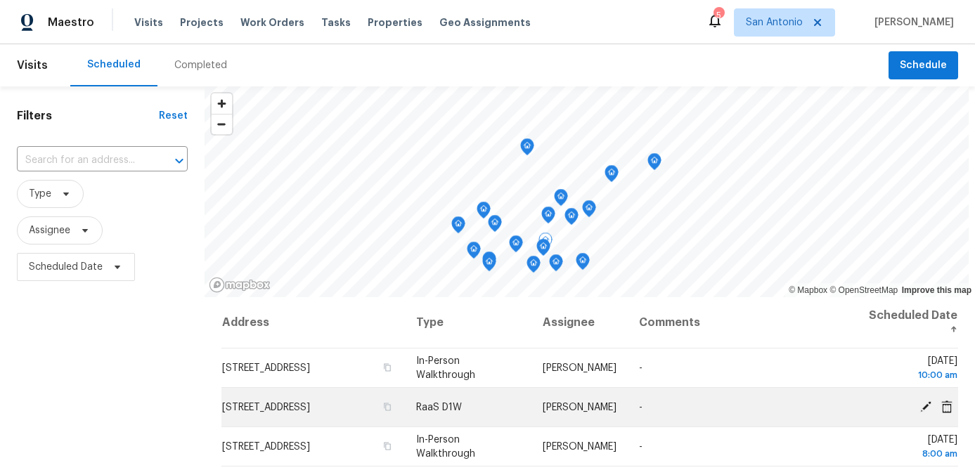
scroll to position [19, 0]
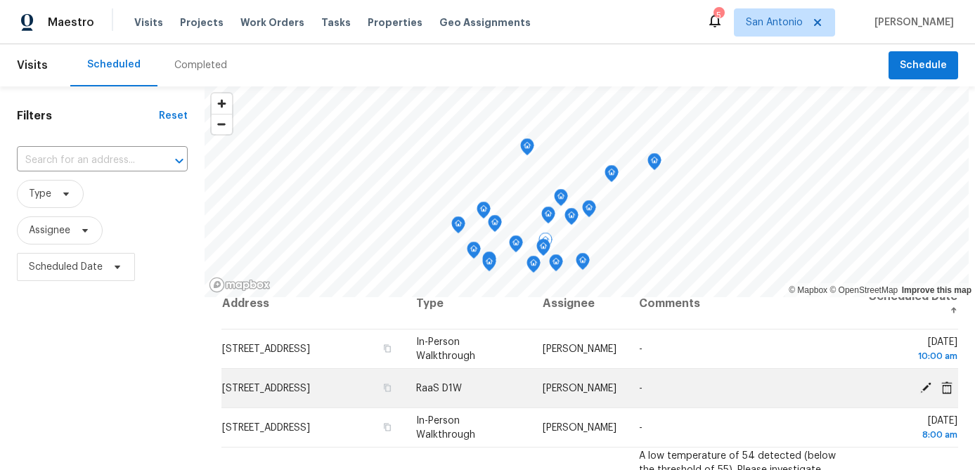
click at [926, 383] on icon at bounding box center [926, 387] width 13 height 13
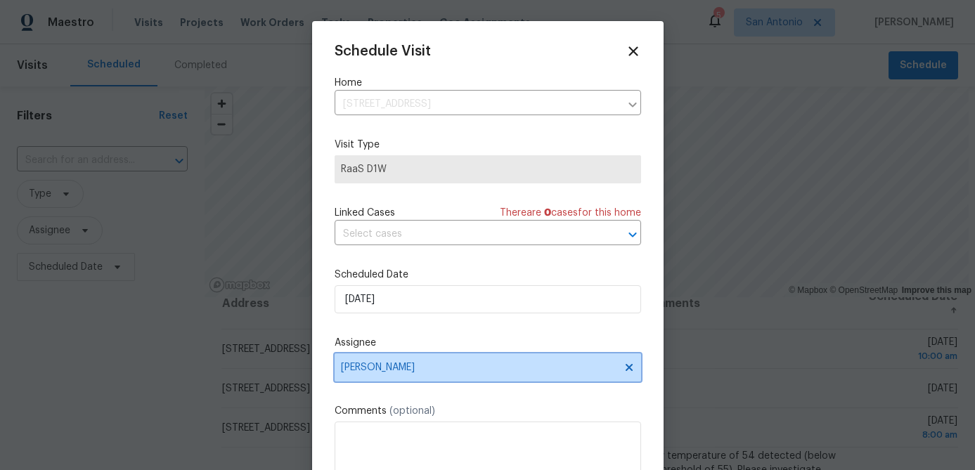
click at [629, 369] on icon at bounding box center [628, 367] width 7 height 7
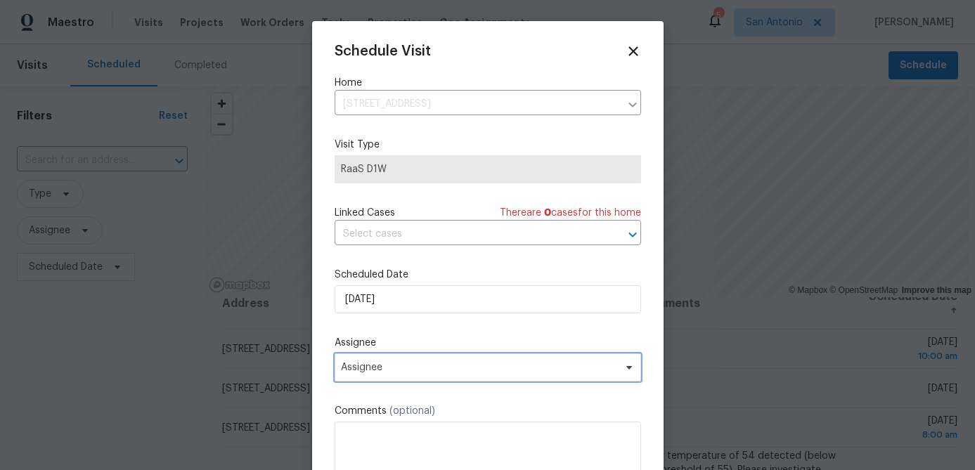
click at [607, 371] on span "Assignee" at bounding box center [479, 367] width 276 height 11
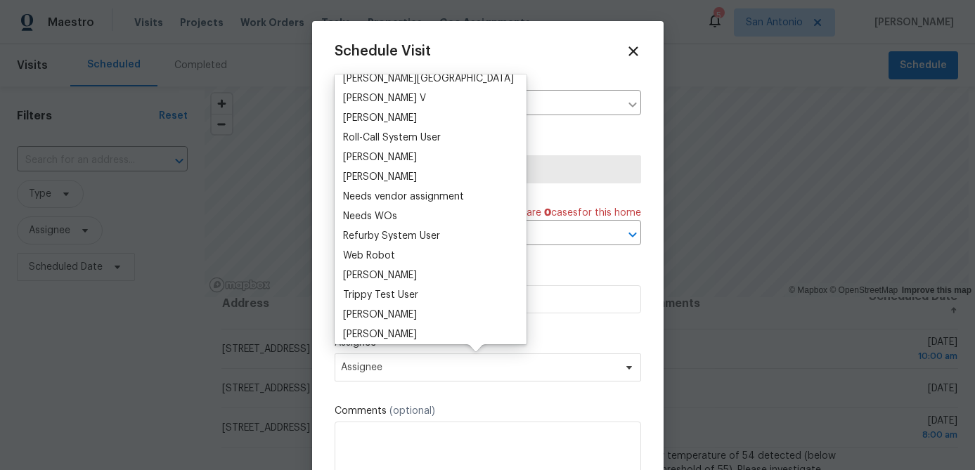
scroll to position [1175, 0]
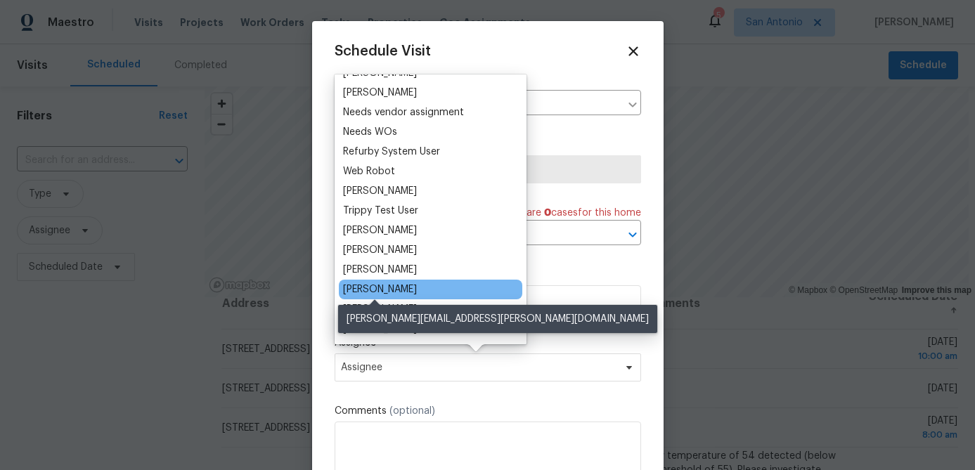
click at [392, 285] on div "Chris Fuentes" at bounding box center [380, 290] width 74 height 14
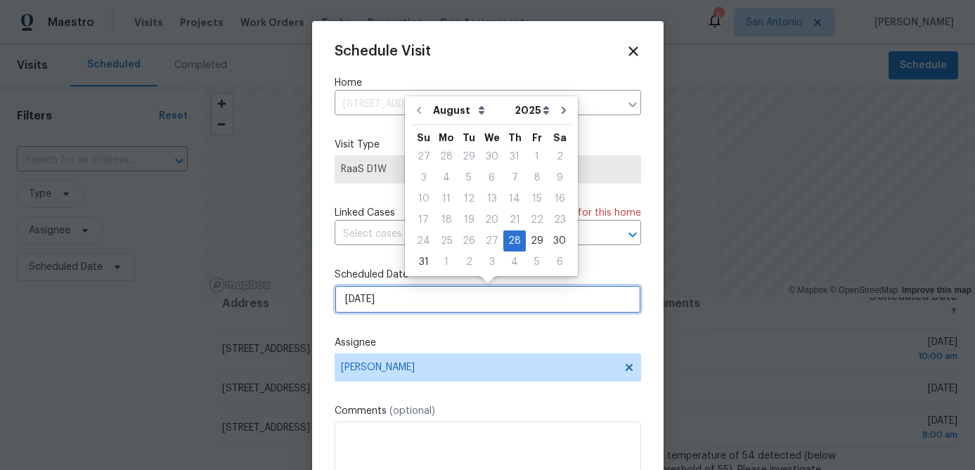
click at [438, 295] on input "8/28/2025" at bounding box center [488, 299] width 307 height 28
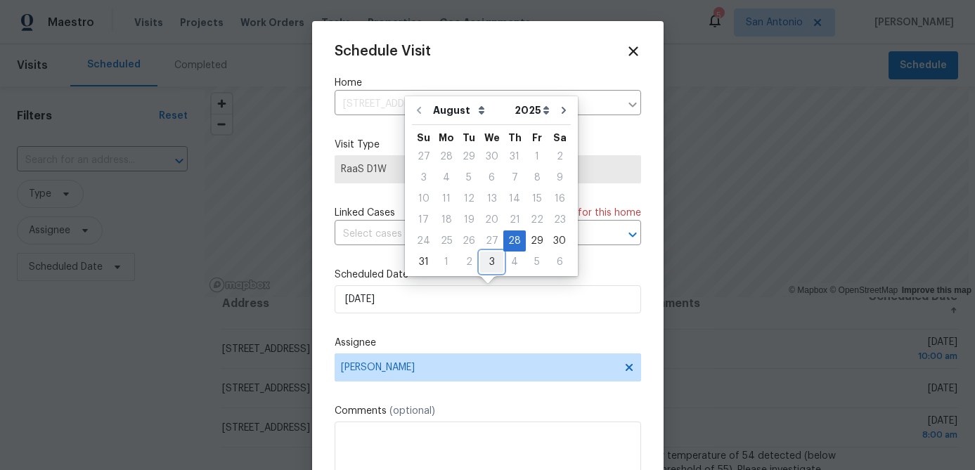
click at [485, 266] on div "3" at bounding box center [491, 262] width 23 height 20
type input "9/3/2025"
select select "8"
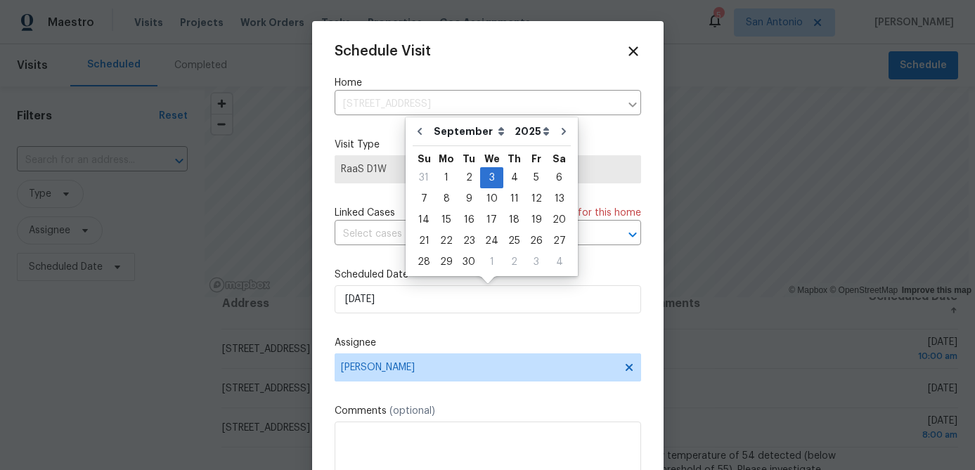
scroll to position [25, 0]
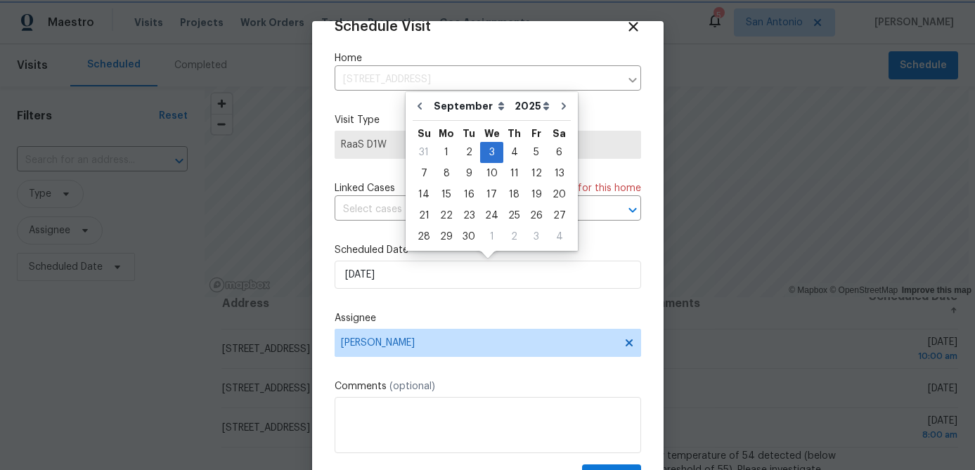
click at [486, 308] on div "Schedule Visit Home 1102 Onslow, San Antonio, TX 78202 ​ Visit Type RaaS D1W Li…" at bounding box center [488, 255] width 307 height 472
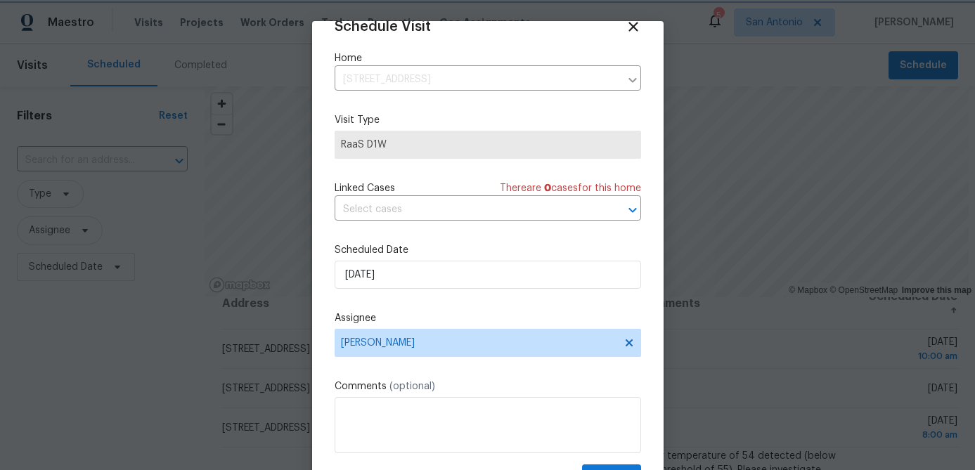
scroll to position [64, 0]
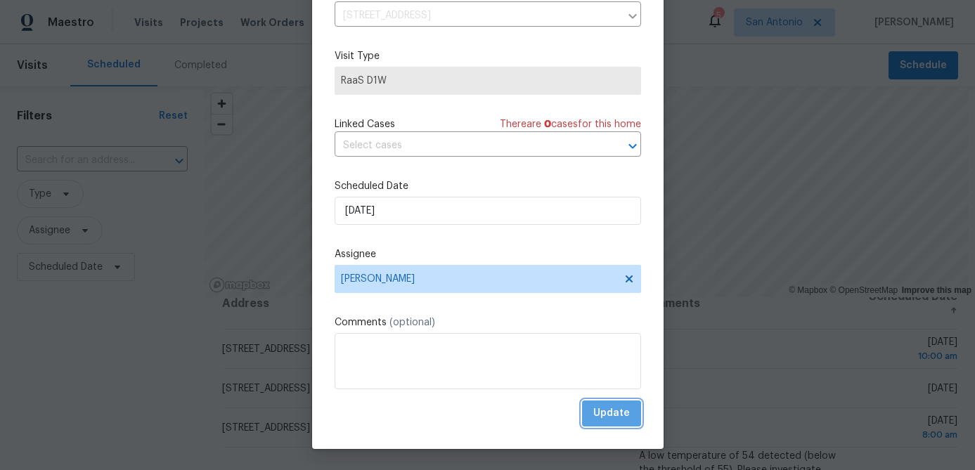
click at [613, 419] on span "Update" at bounding box center [611, 414] width 37 height 18
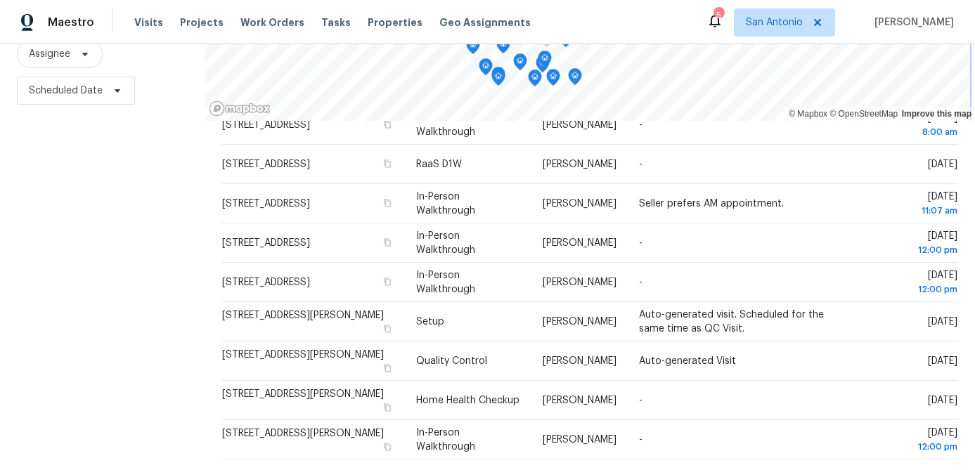
scroll to position [203, 0]
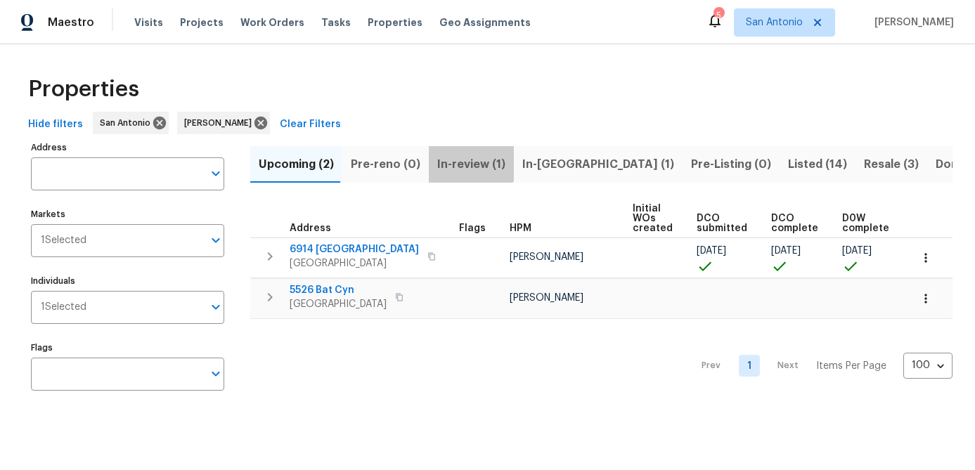
click at [464, 161] on span "In-review (1)" at bounding box center [471, 165] width 68 height 20
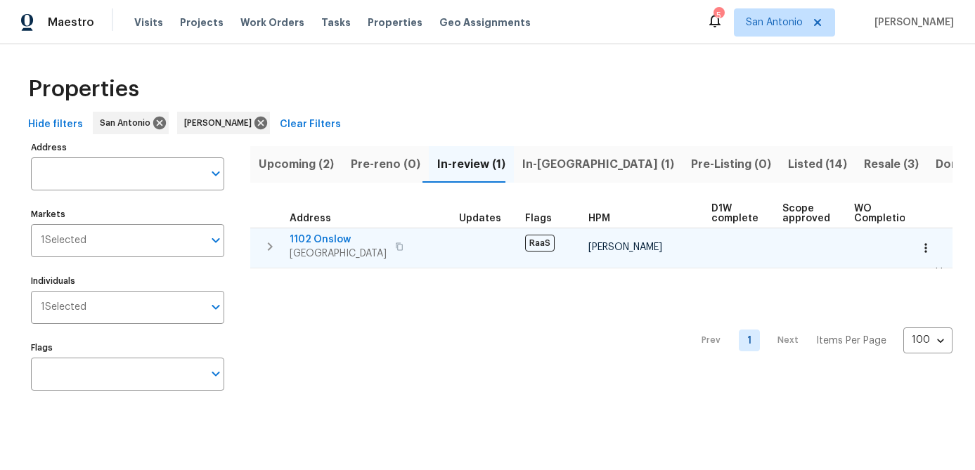
click at [307, 244] on span "1102 Onslow" at bounding box center [338, 240] width 97 height 14
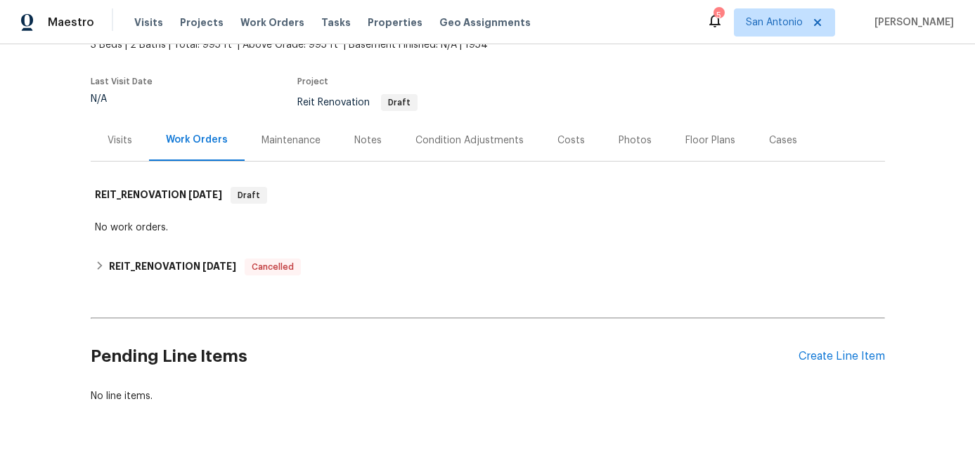
scroll to position [122, 0]
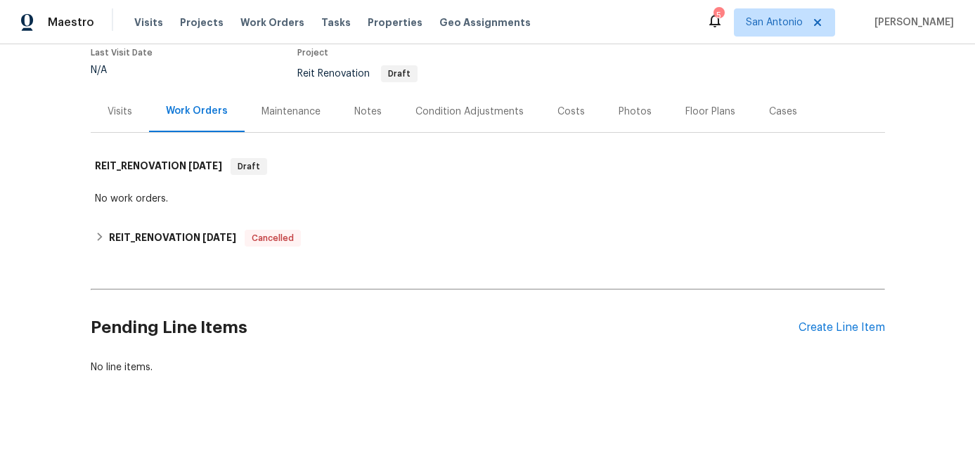
click at [478, 108] on div "Condition Adjustments" at bounding box center [469, 112] width 108 height 14
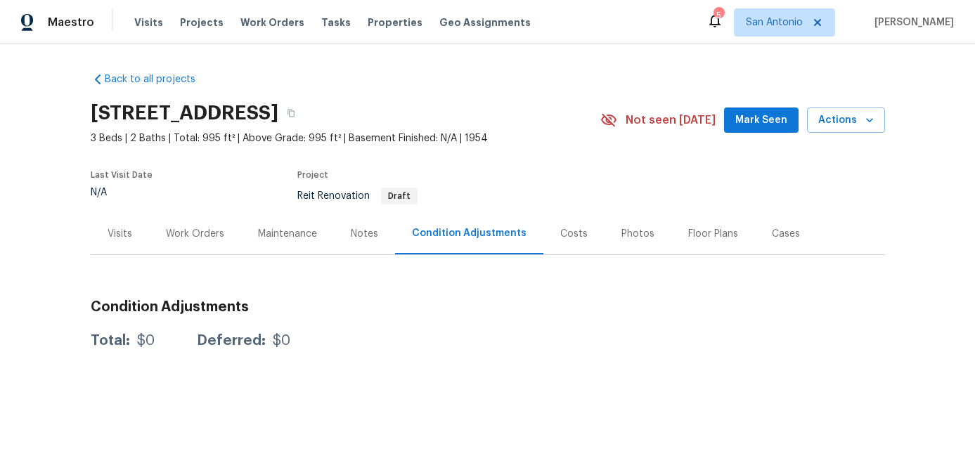
click at [208, 234] on div "Work Orders" at bounding box center [195, 234] width 58 height 14
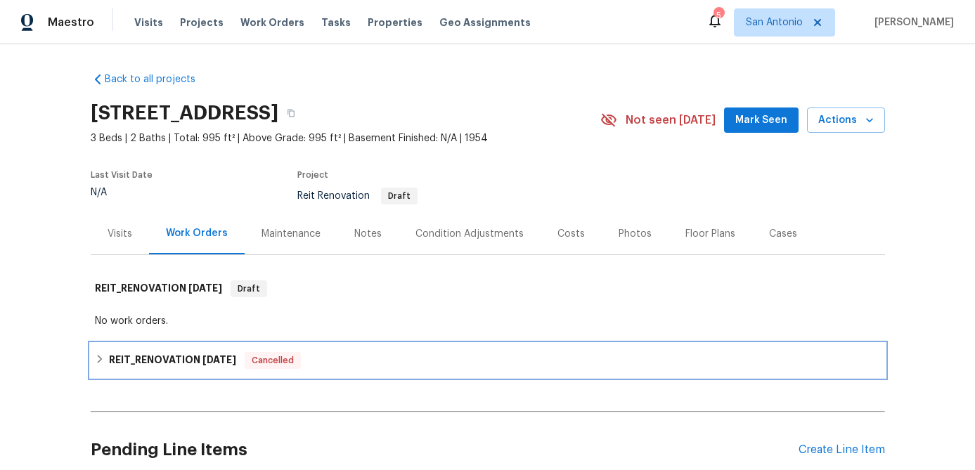
click at [280, 359] on span "Cancelled" at bounding box center [272, 361] width 53 height 14
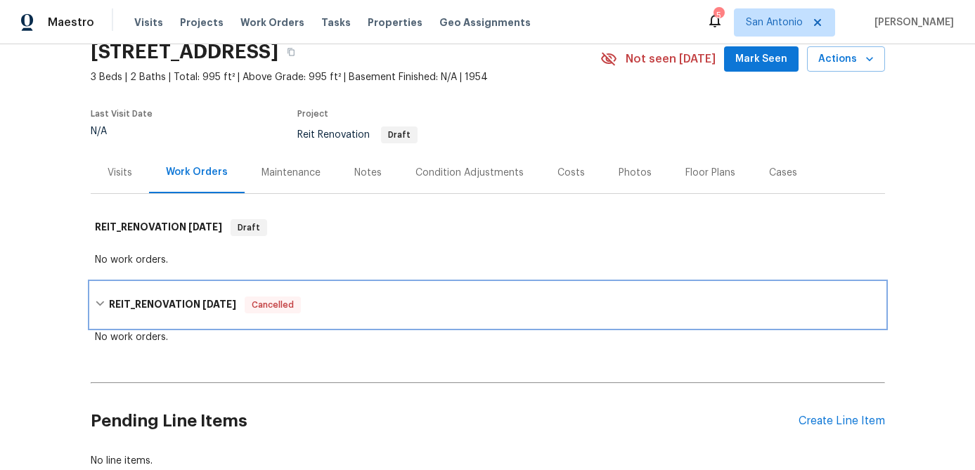
scroll to position [44, 0]
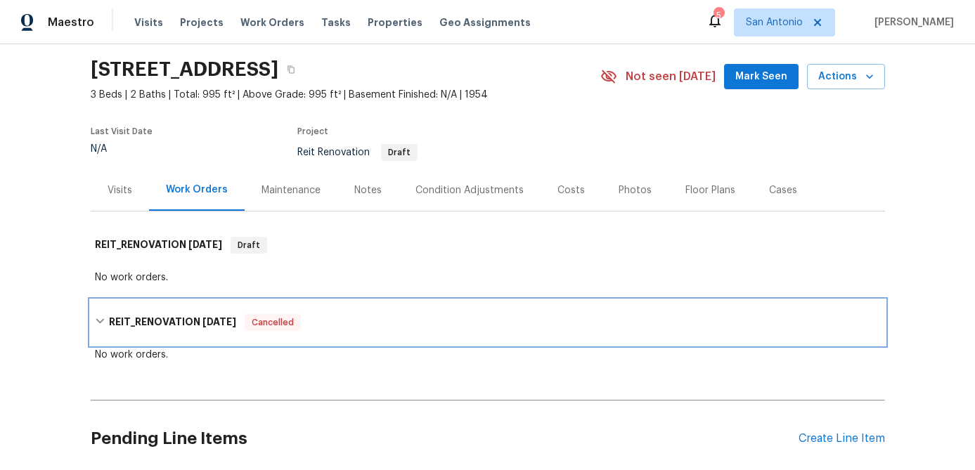
click at [270, 327] on span "Cancelled" at bounding box center [272, 323] width 53 height 14
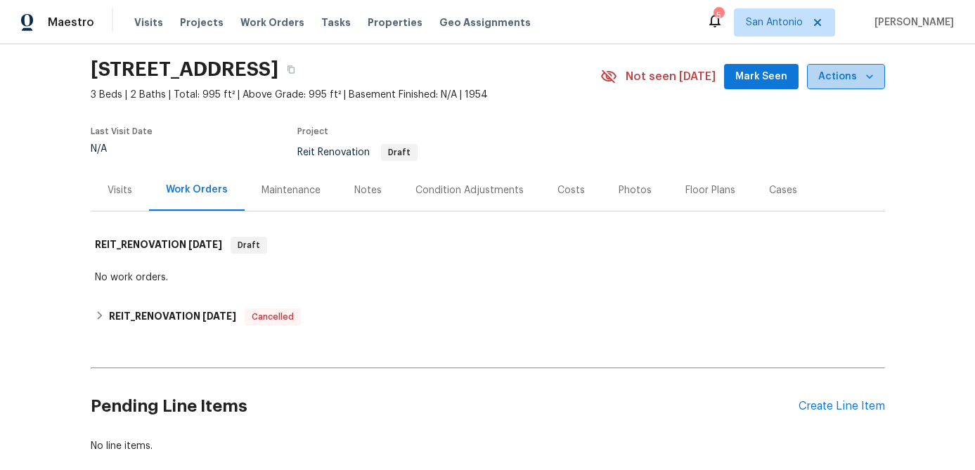
click at [870, 75] on icon "button" at bounding box center [870, 77] width 14 height 14
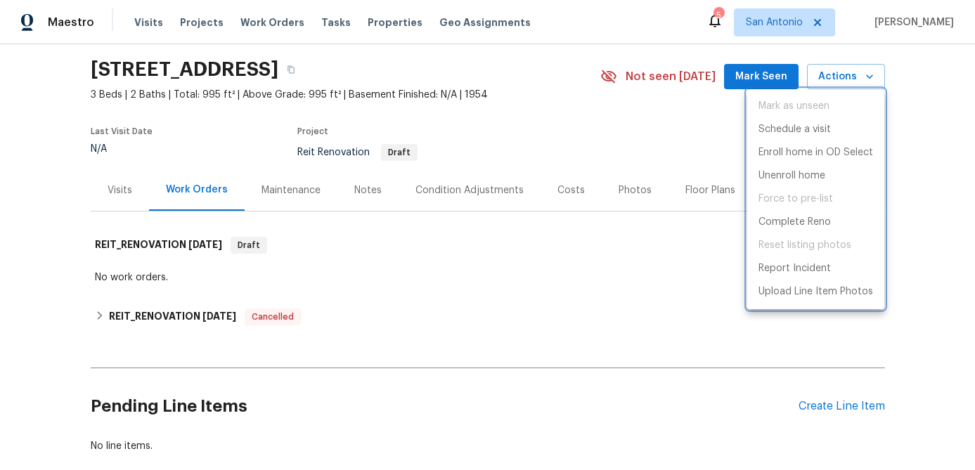
click at [424, 195] on div at bounding box center [487, 235] width 975 height 470
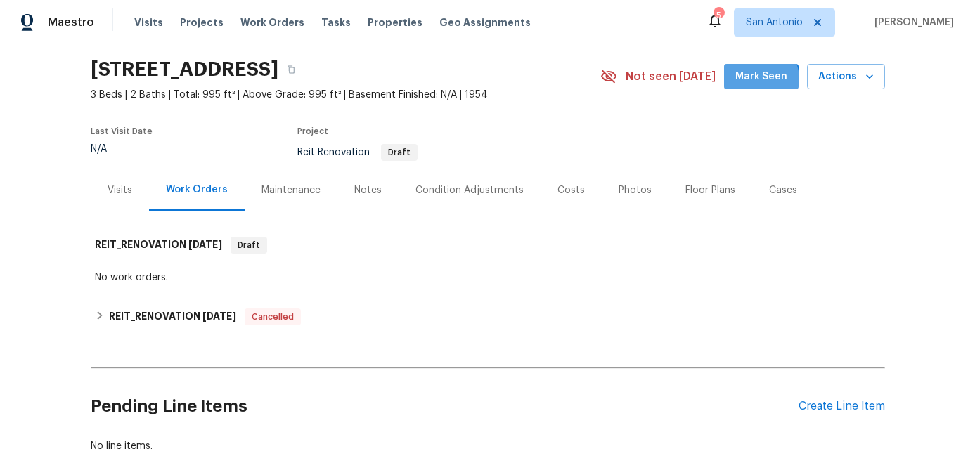
click at [759, 79] on span "Mark Seen" at bounding box center [761, 77] width 52 height 18
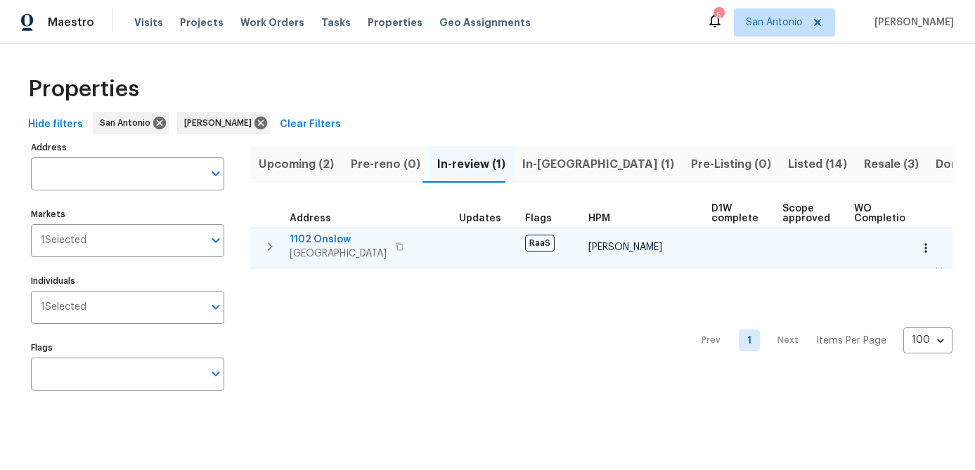
click at [319, 244] on span "1102 Onslow" at bounding box center [338, 240] width 97 height 14
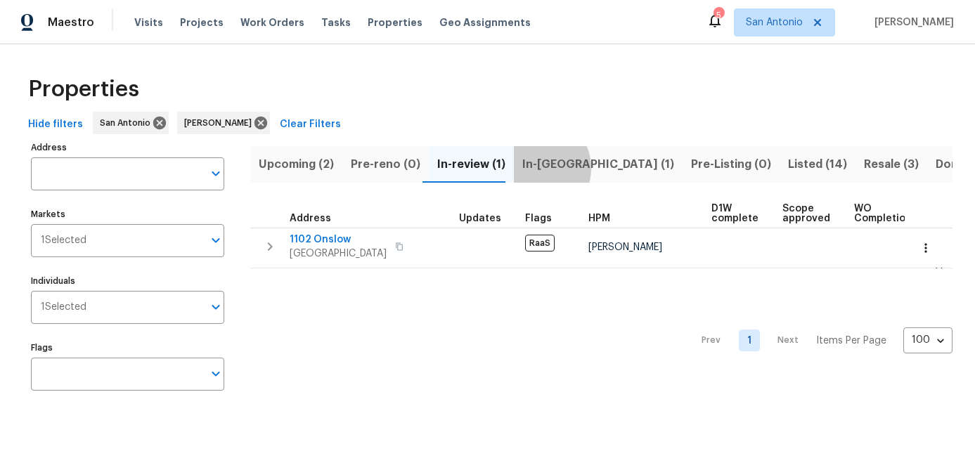
click at [527, 168] on span "In-[GEOGRAPHIC_DATA] (1)" at bounding box center [598, 165] width 152 height 20
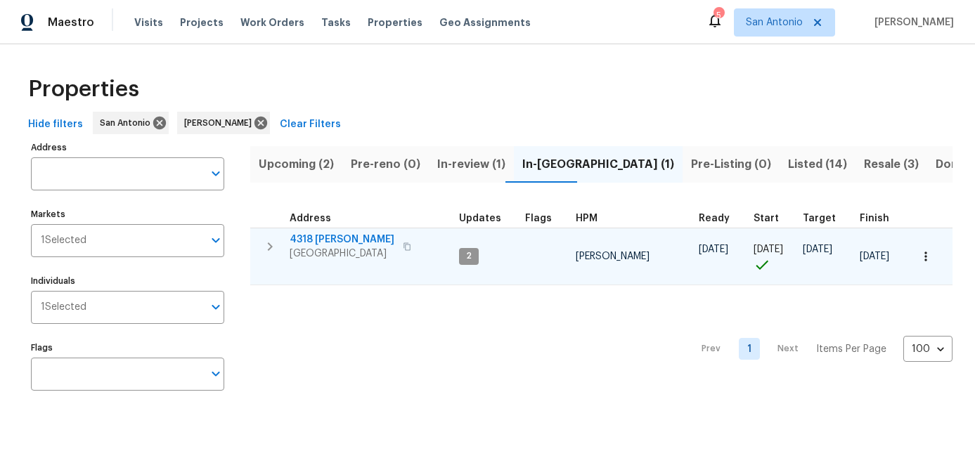
click at [332, 243] on span "4318 [PERSON_NAME]" at bounding box center [342, 240] width 105 height 14
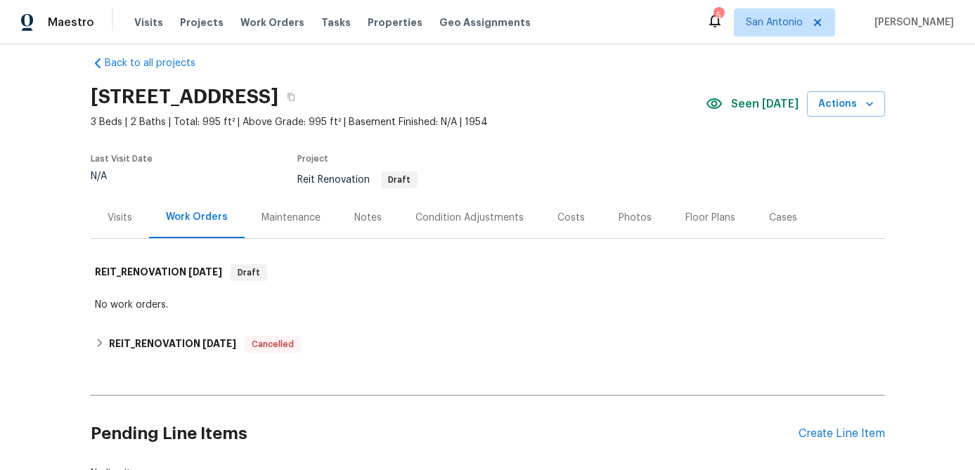
scroll to position [5, 0]
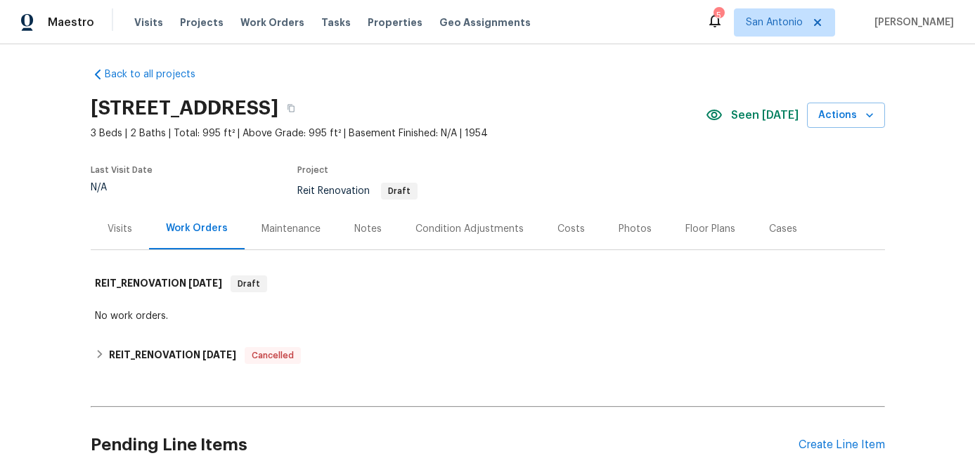
click at [114, 225] on div "Visits" at bounding box center [120, 229] width 25 height 14
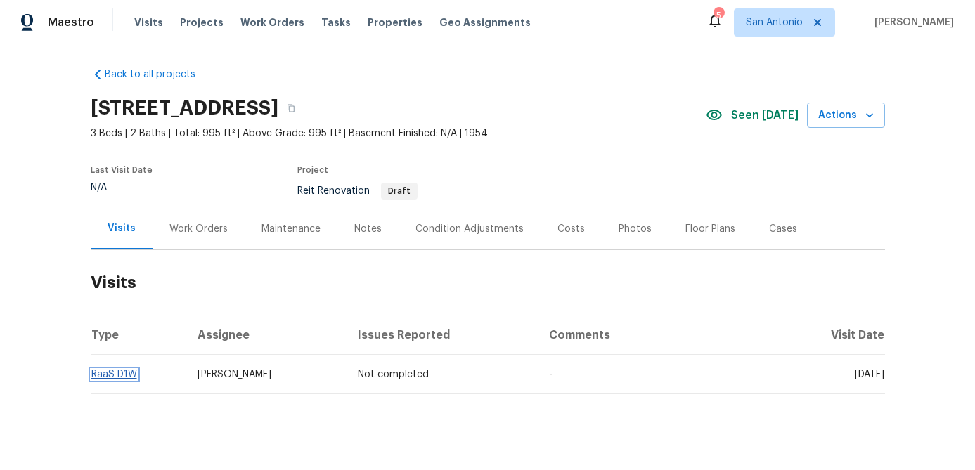
click at [113, 375] on link "RaaS D1W" at bounding box center [114, 375] width 46 height 10
